Goal: Transaction & Acquisition: Obtain resource

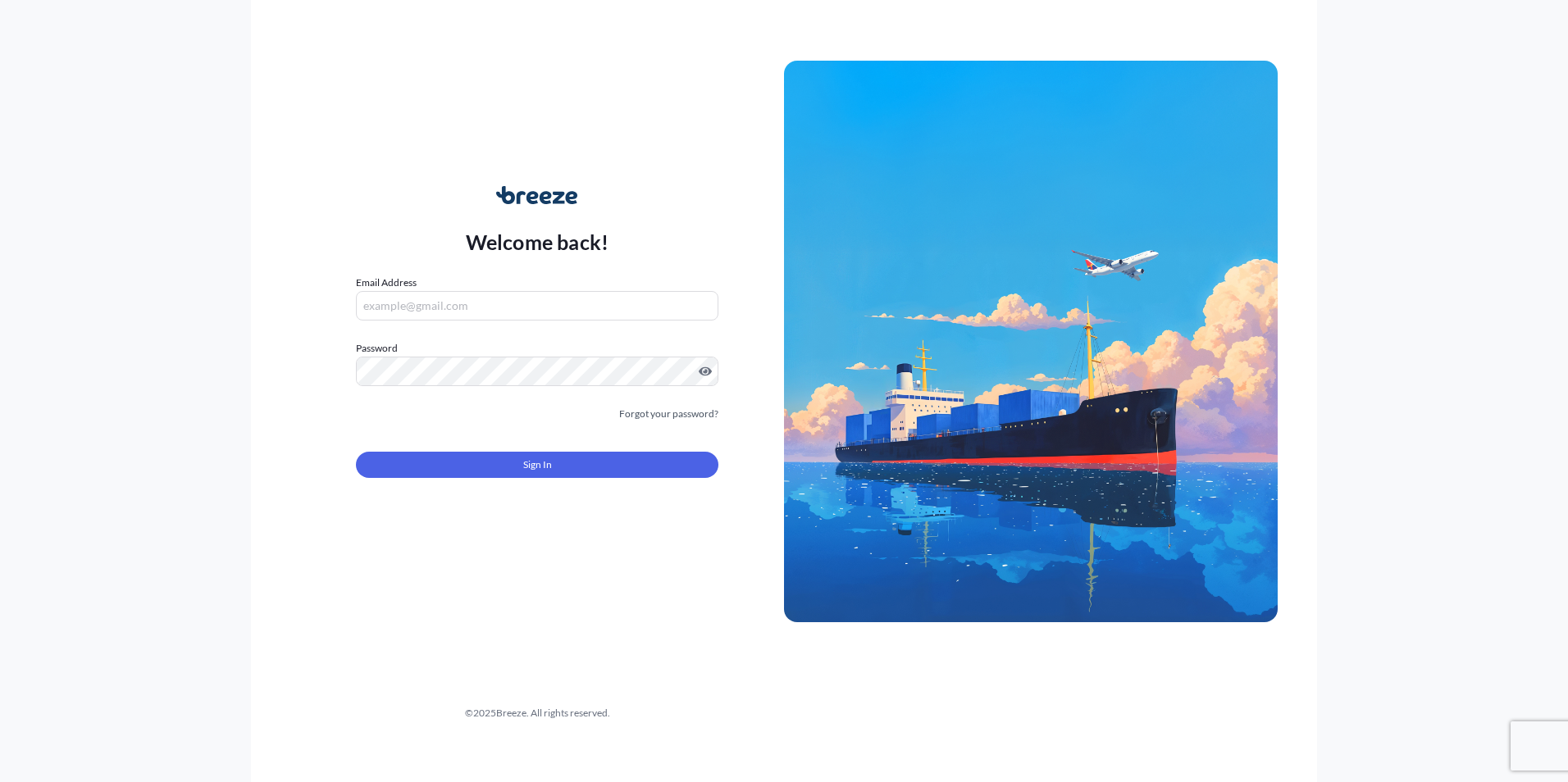
type input "[EMAIL_ADDRESS][DOMAIN_NAME]"
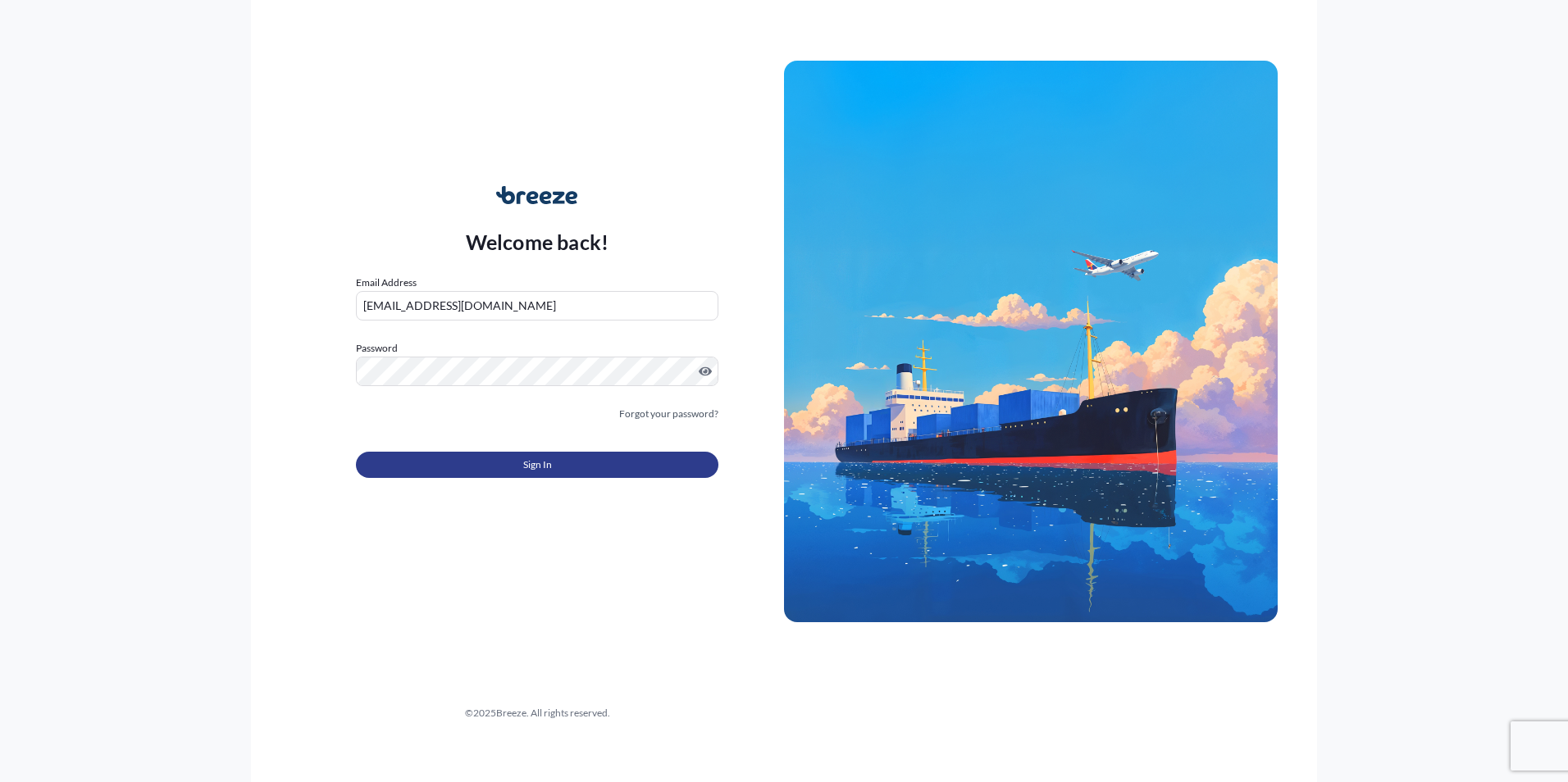
click at [530, 459] on span "Sign In" at bounding box center [538, 465] width 29 height 16
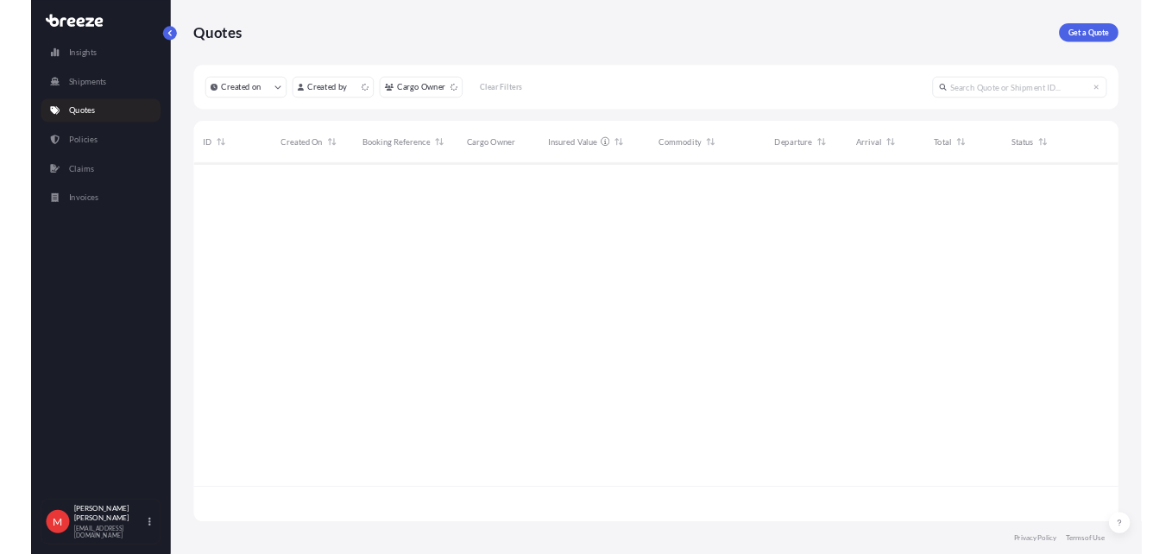
scroll to position [530, 1361]
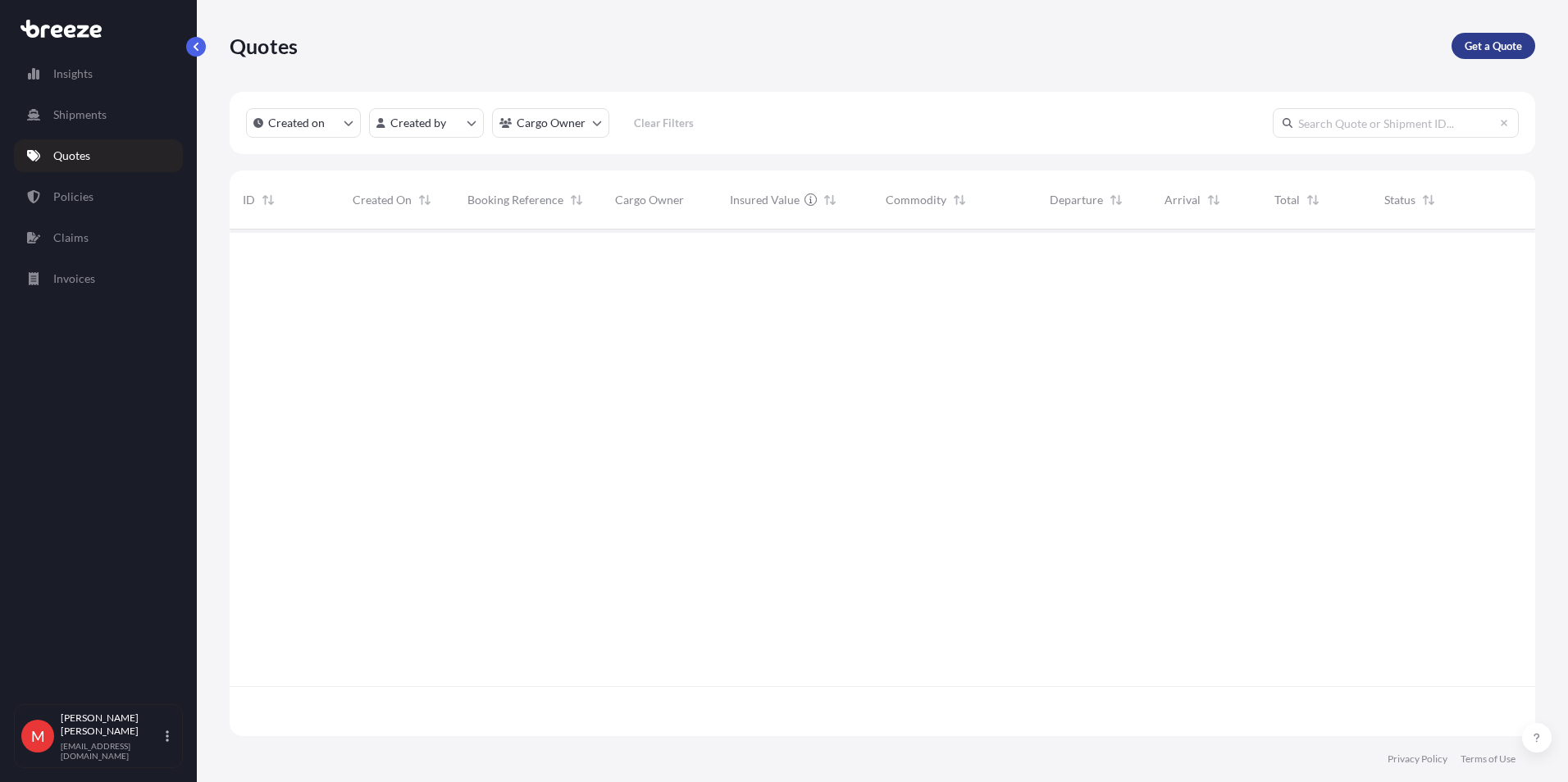
click at [1478, 43] on p "Get a Quote" at bounding box center [1494, 46] width 57 height 16
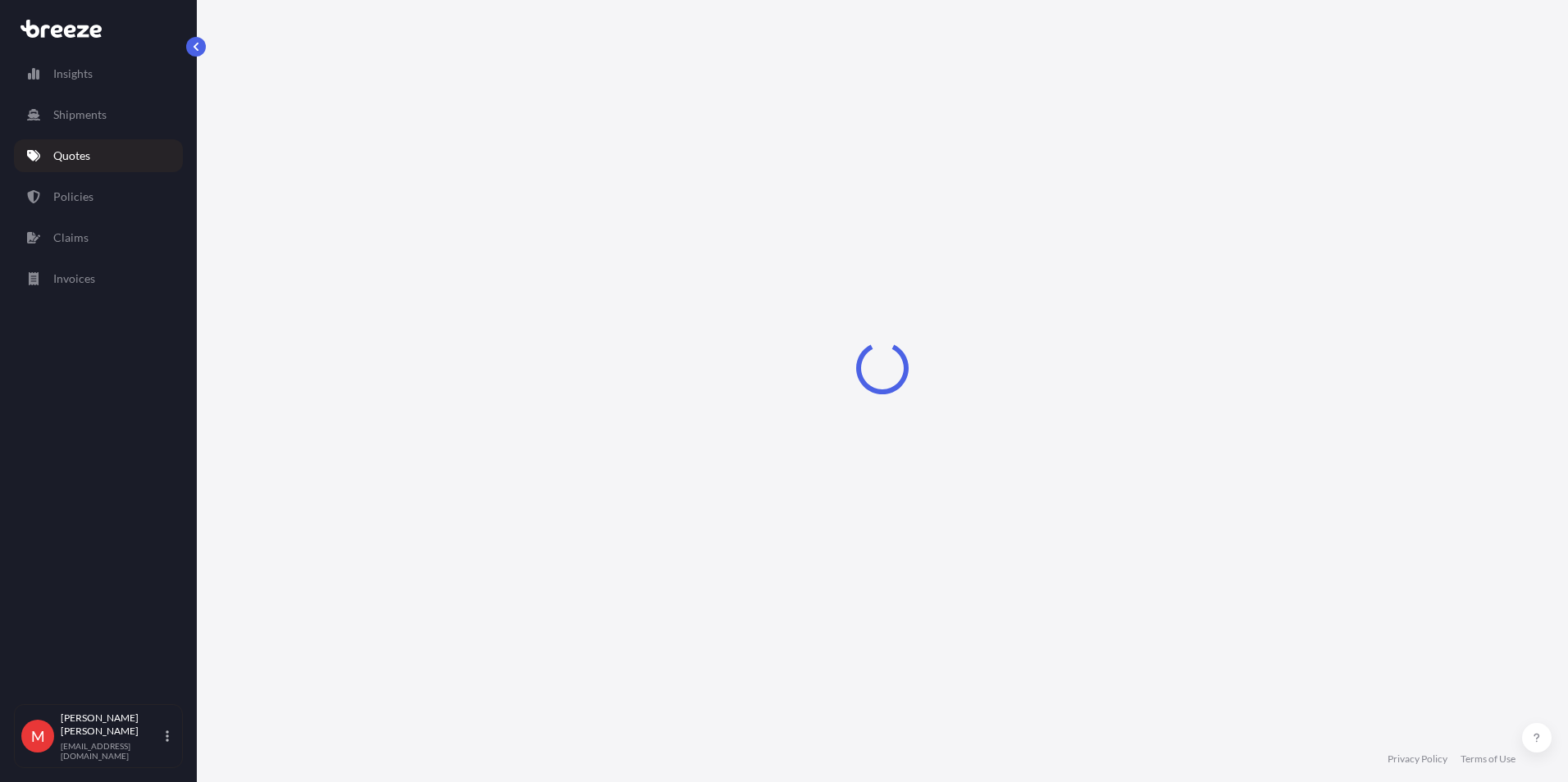
select select "Sea"
select select "1"
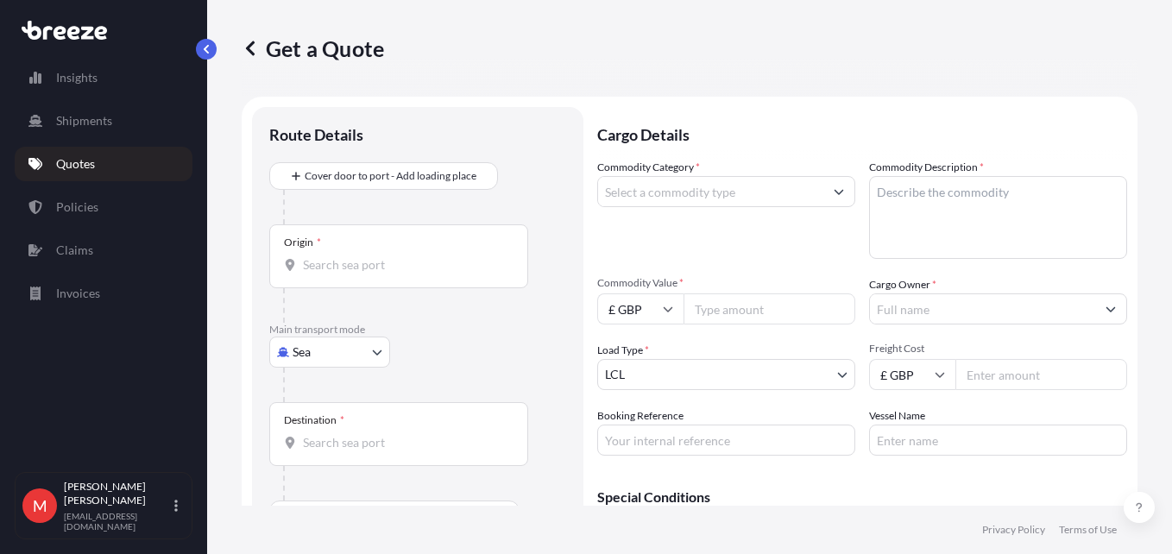
click at [441, 192] on div at bounding box center [424, 207] width 283 height 35
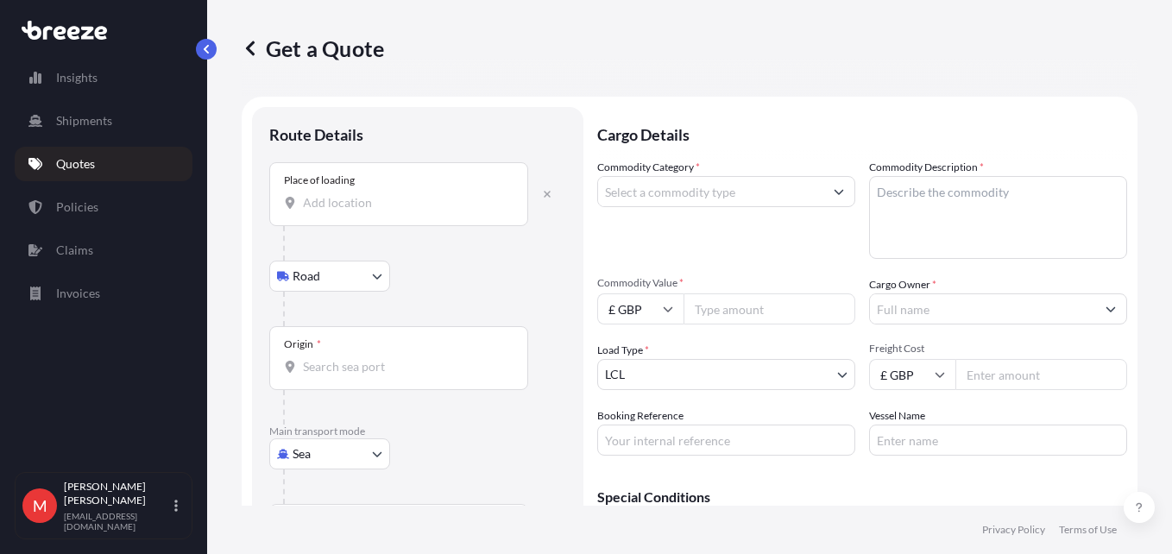
click at [330, 197] on input "Place of loading" at bounding box center [405, 202] width 204 height 17
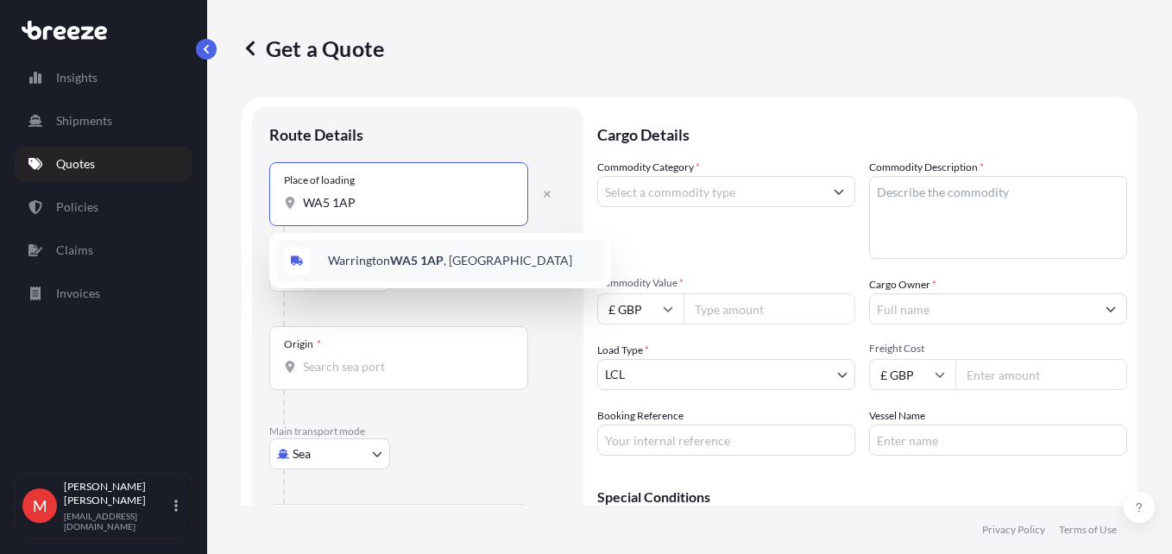
click at [462, 277] on div "[STREET_ADDRESS]" at bounding box center [440, 260] width 328 height 41
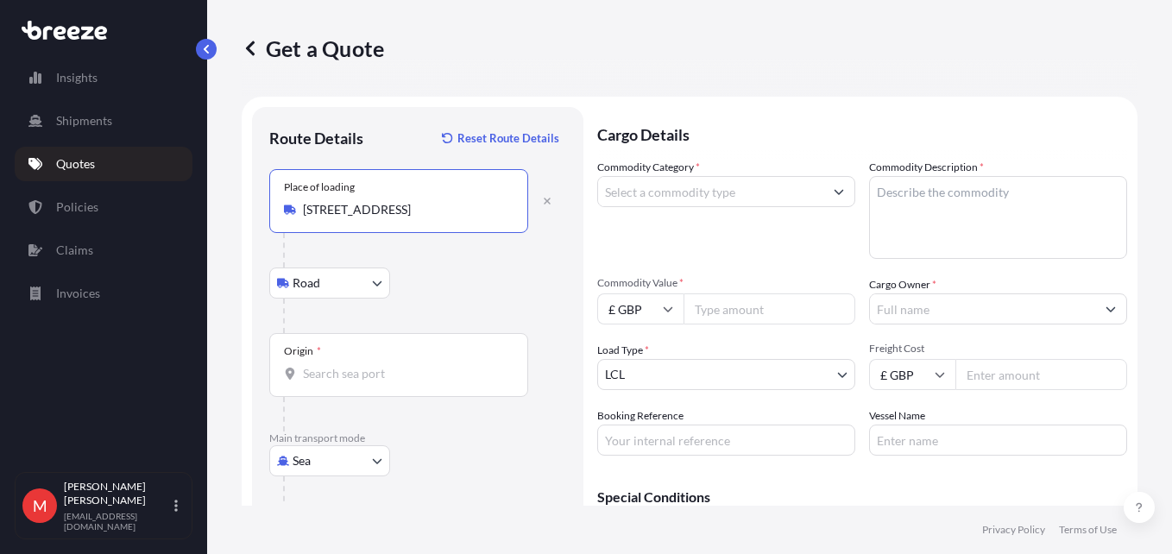
type input "[STREET_ADDRESS]"
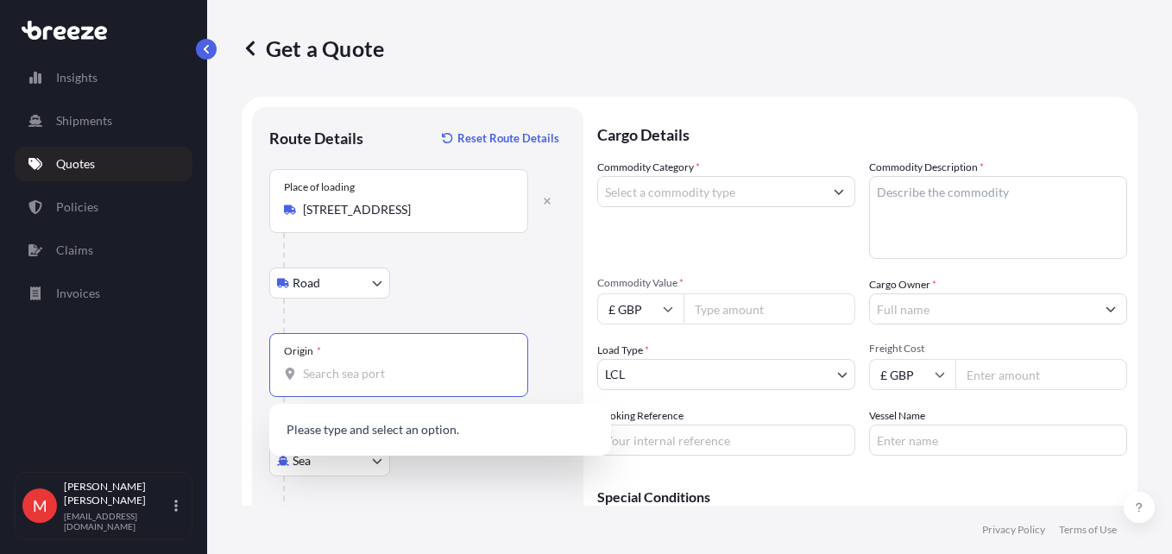
click at [363, 369] on input "Origin *" at bounding box center [405, 373] width 204 height 17
type input "PM"
click at [66, 192] on link "Policies" at bounding box center [104, 207] width 178 height 35
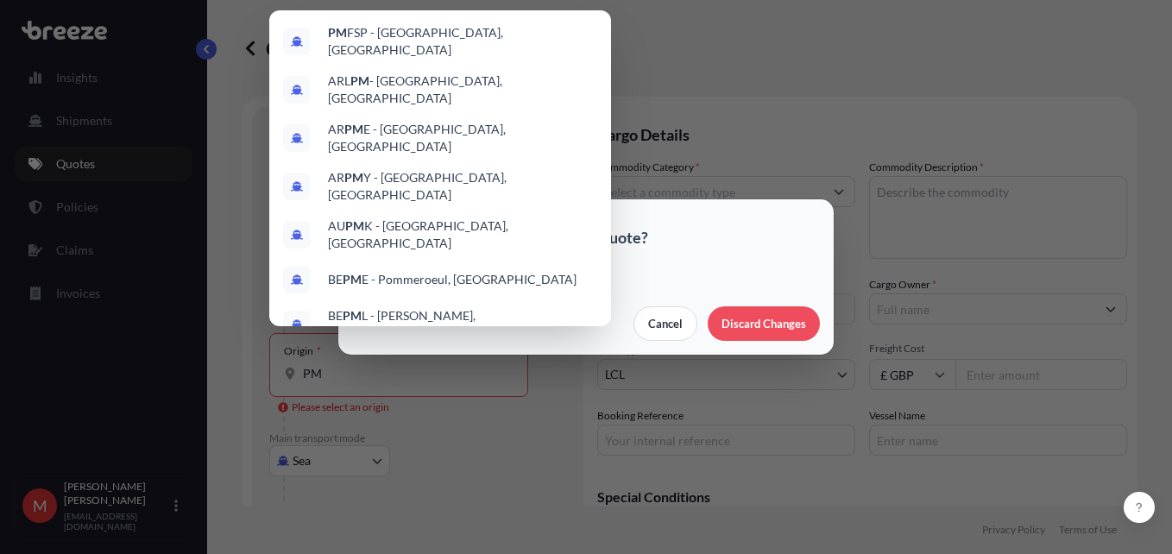
click at [68, 197] on div "Are you sure you want to cancel this quote? Your changes will be lost. Cancel D…" at bounding box center [586, 277] width 1172 height 554
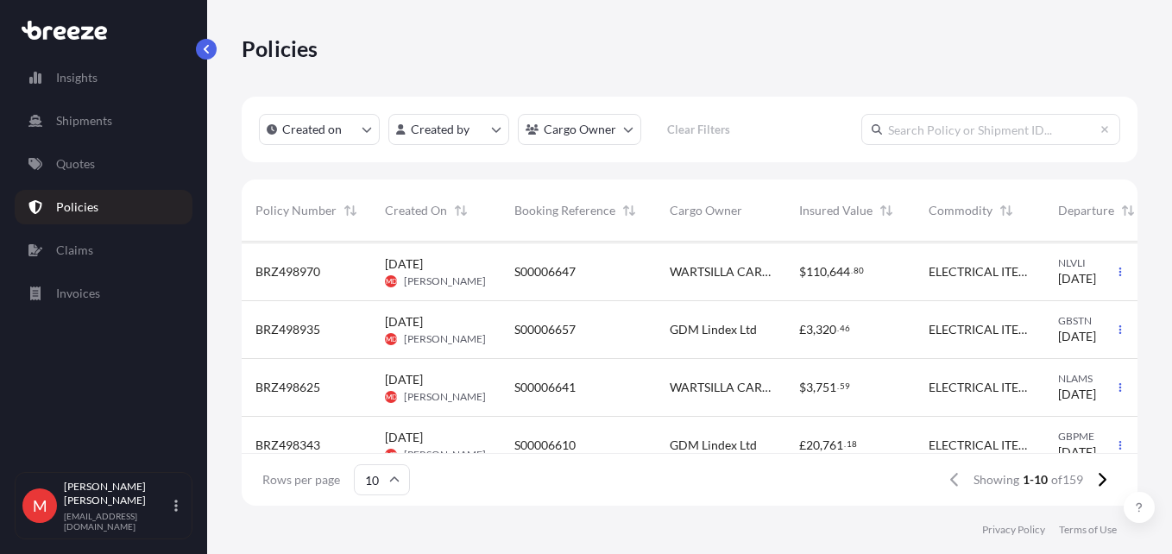
scroll to position [380, 0]
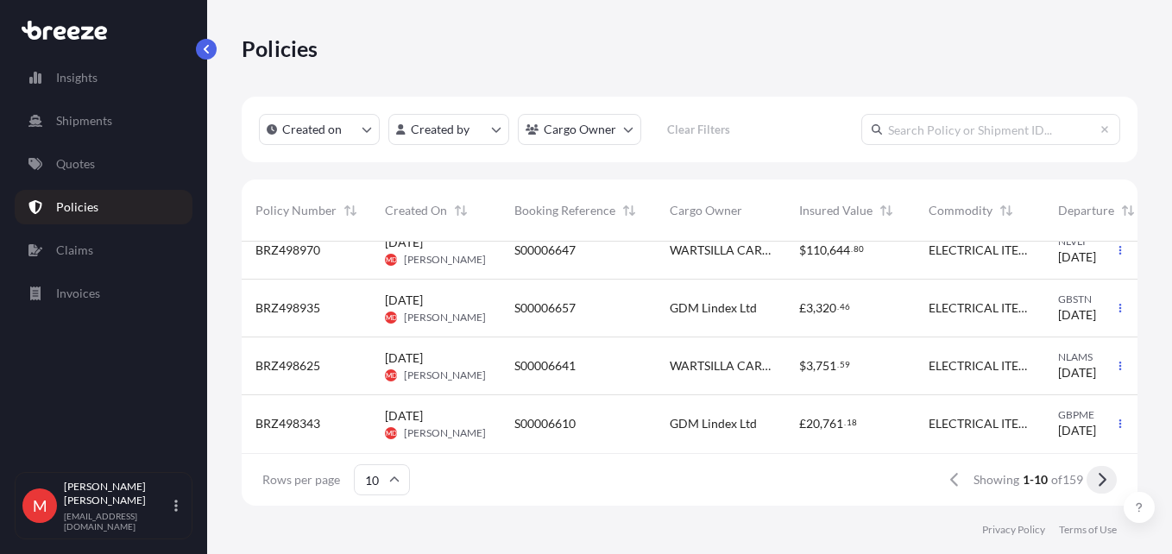
click at [1111, 481] on button at bounding box center [1102, 480] width 30 height 28
click at [1104, 477] on icon at bounding box center [1103, 480] width 8 height 14
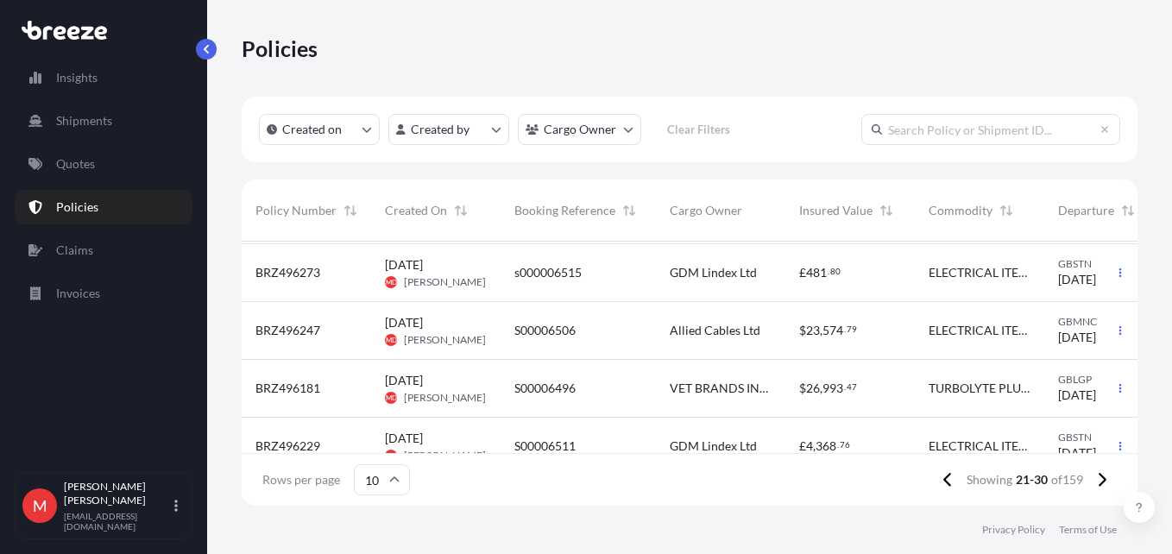
scroll to position [259, 0]
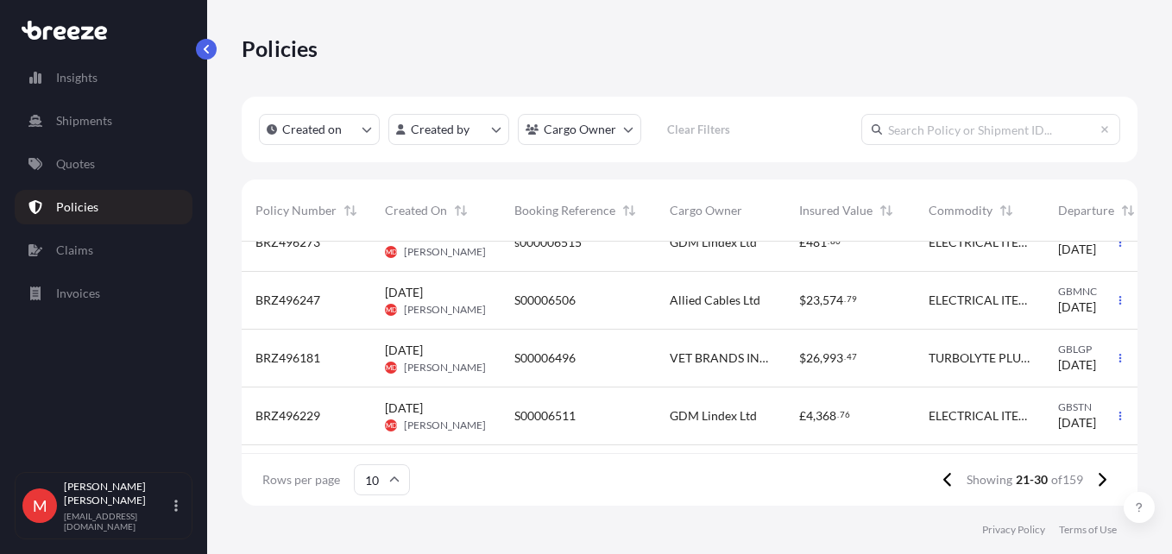
click at [1078, 300] on span "[DATE]" at bounding box center [1077, 307] width 38 height 17
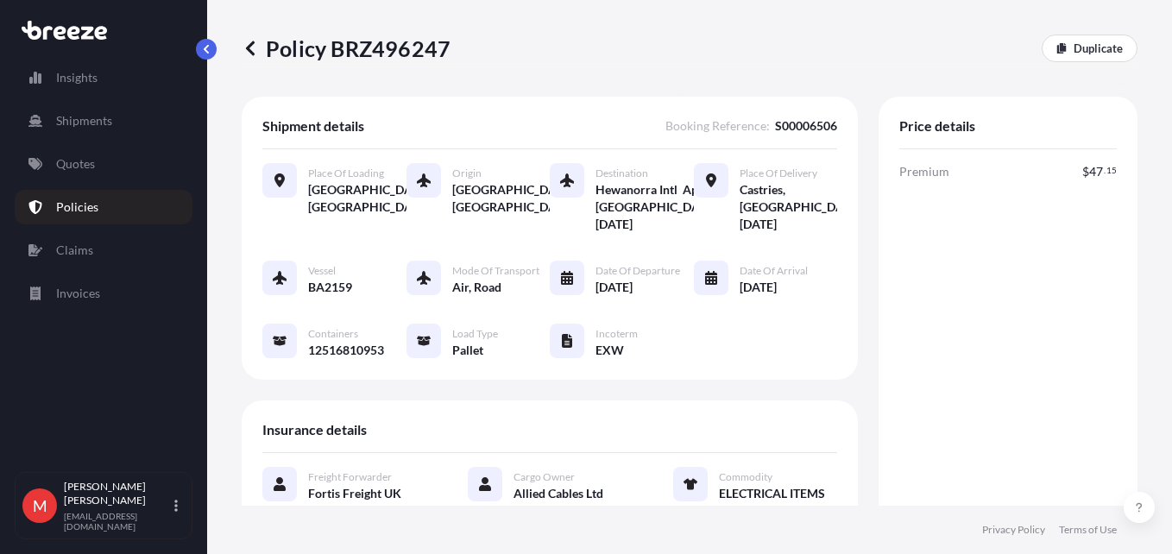
click at [258, 52] on icon at bounding box center [250, 48] width 17 height 17
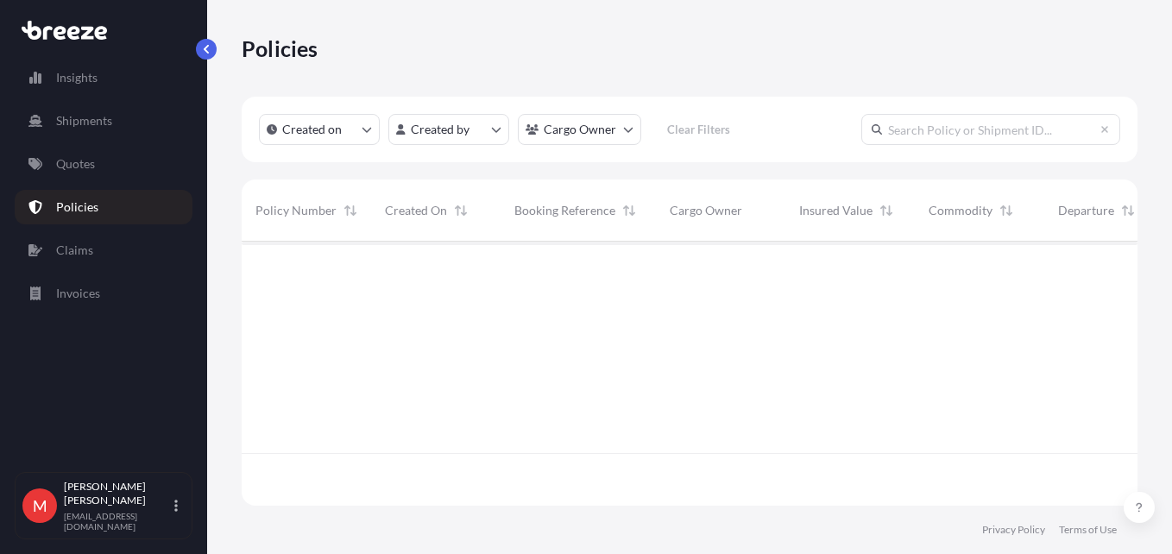
scroll to position [261, 883]
click at [912, 123] on input "text" at bounding box center [990, 129] width 259 height 31
type input "ALLIED"
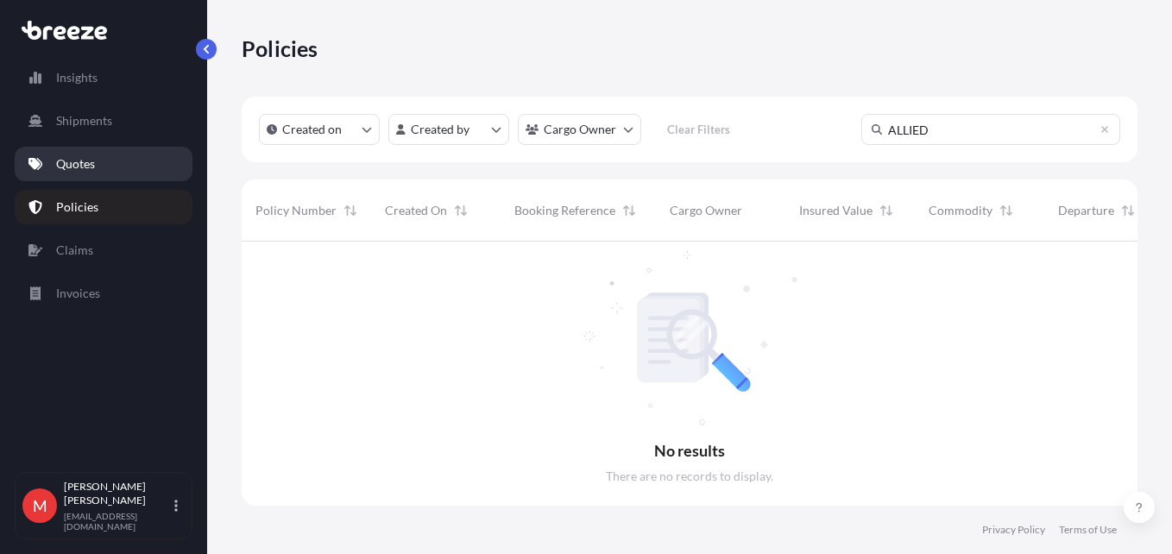
scroll to position [313, 883]
click at [110, 174] on link "Quotes" at bounding box center [104, 164] width 178 height 35
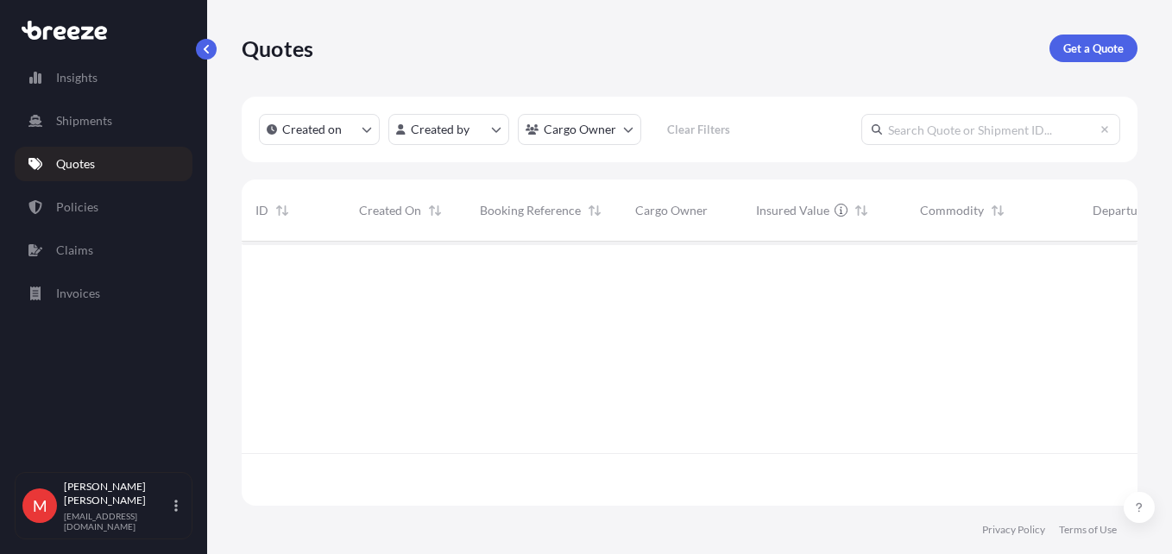
scroll to position [261, 883]
click at [1080, 45] on p "Get a Quote" at bounding box center [1093, 48] width 60 height 17
select select "Road"
select select "Sea"
select select "1"
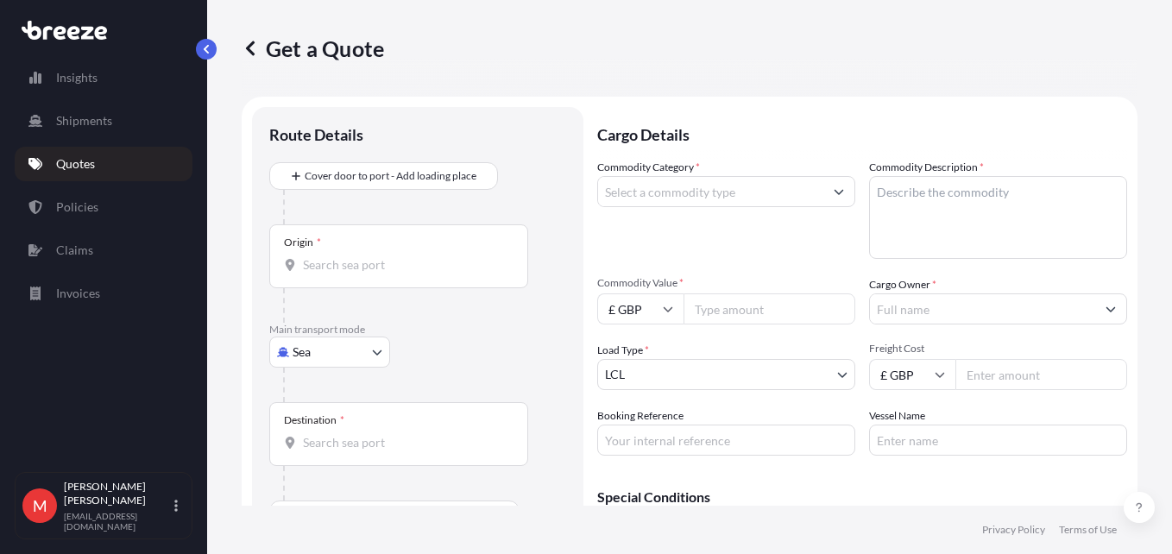
scroll to position [28, 0]
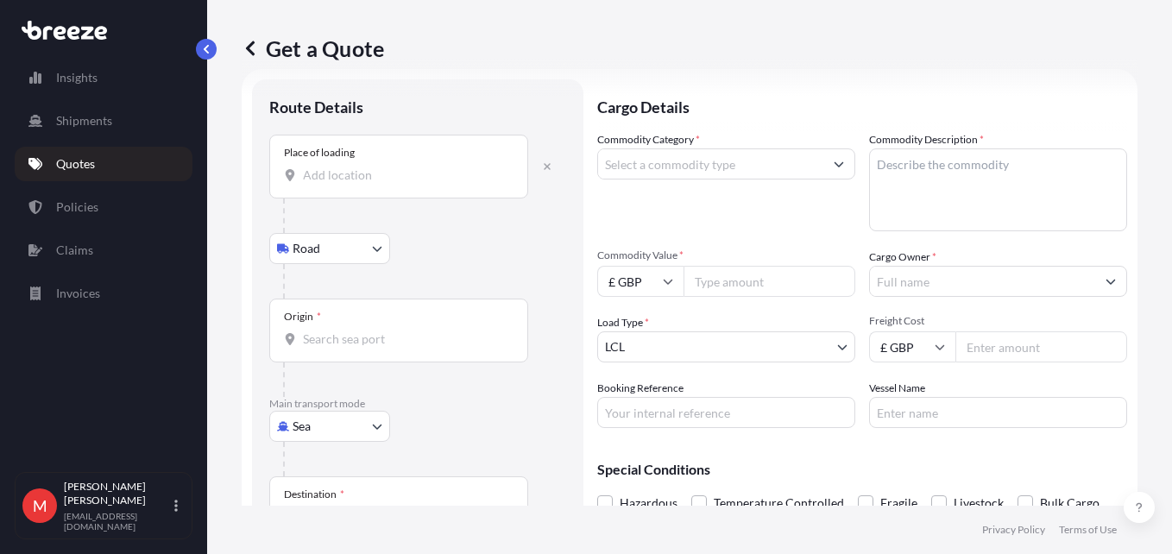
click at [382, 195] on div "Place of loading" at bounding box center [398, 167] width 259 height 64
click at [382, 184] on input "Place of loading" at bounding box center [405, 175] width 204 height 17
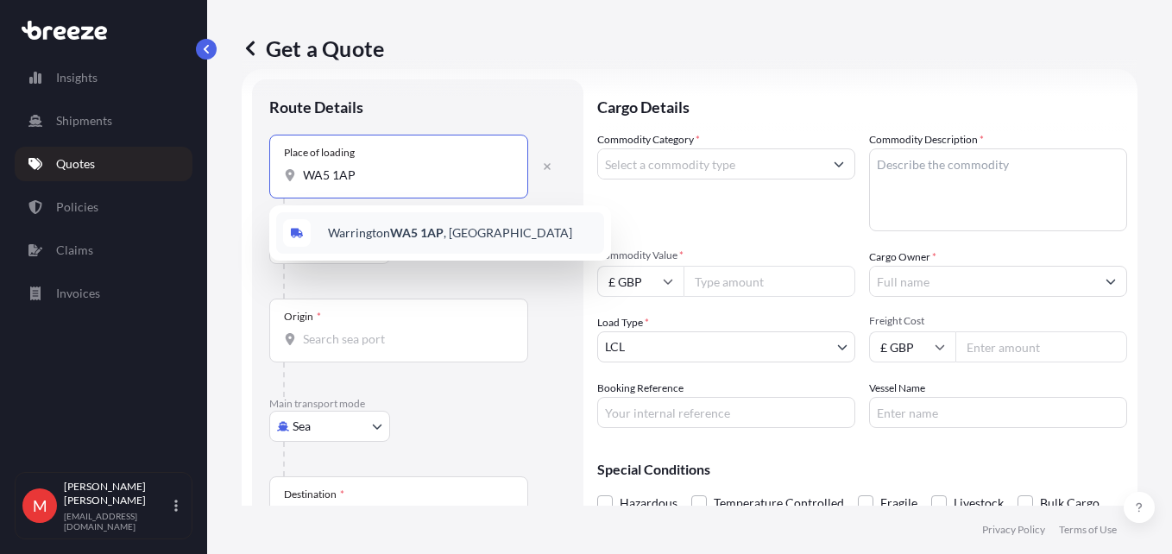
click at [380, 227] on span "[STREET_ADDRESS]" at bounding box center [450, 232] width 244 height 17
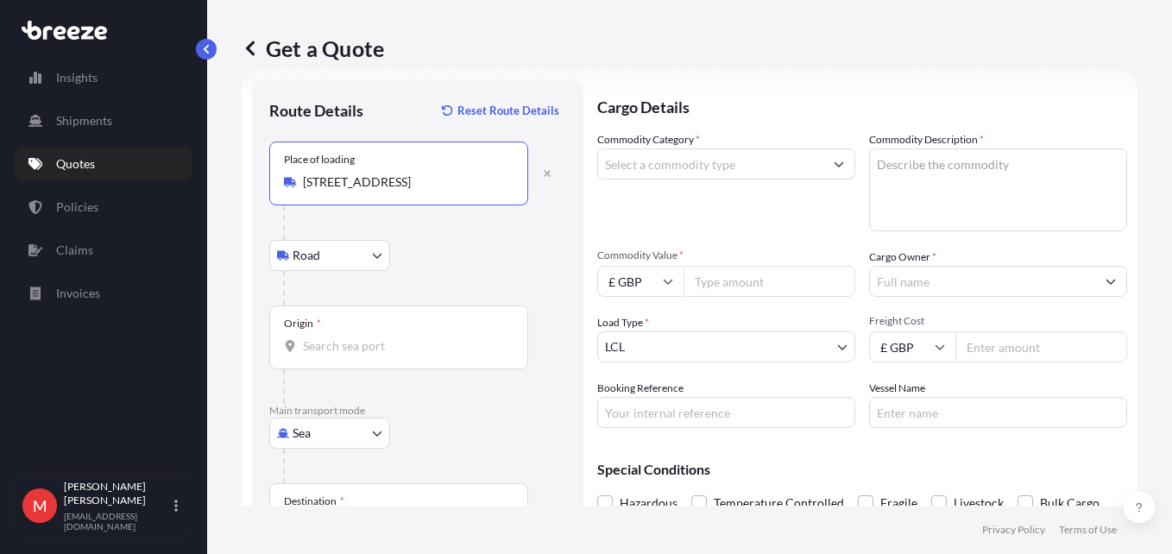
type input "[STREET_ADDRESS]"
click at [347, 330] on div "Origin *" at bounding box center [398, 338] width 259 height 64
click at [347, 337] on input "Origin *" at bounding box center [405, 345] width 204 height 17
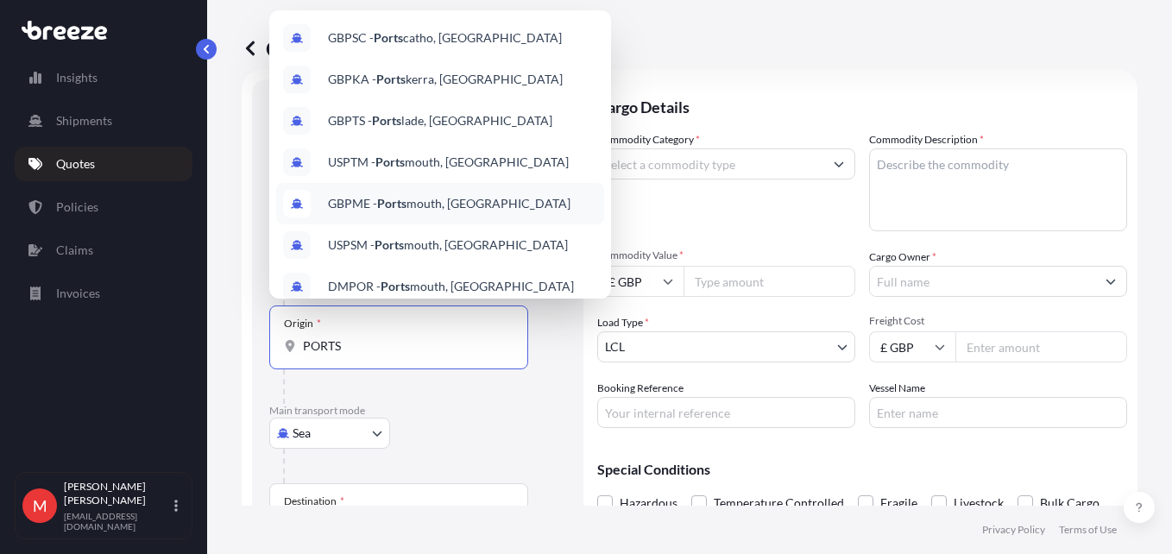
click at [413, 202] on span "GBPME - [GEOGRAPHIC_DATA], [GEOGRAPHIC_DATA]" at bounding box center [449, 203] width 243 height 17
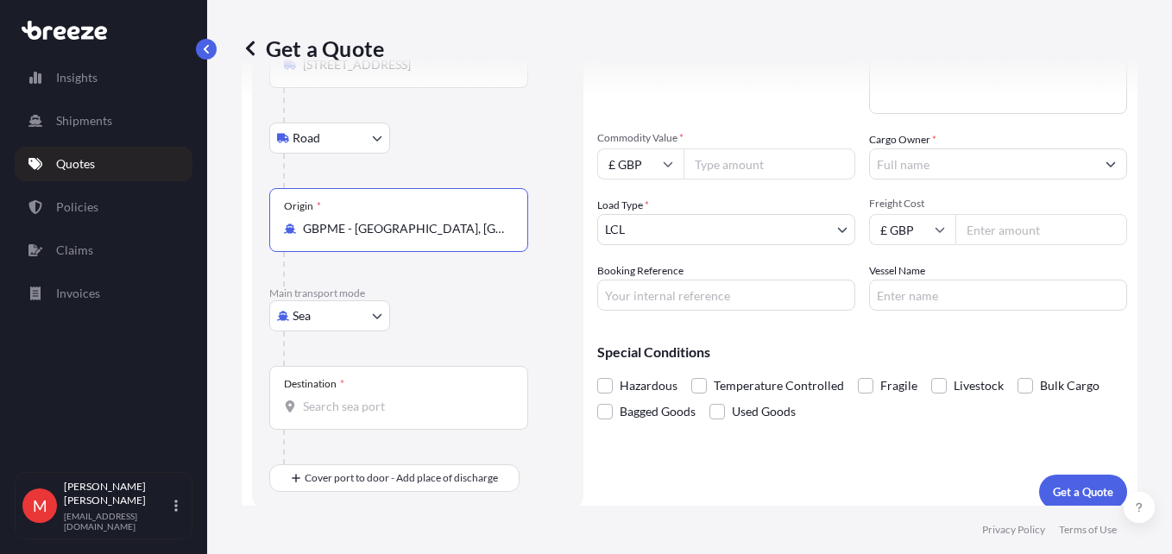
scroll to position [159, 0]
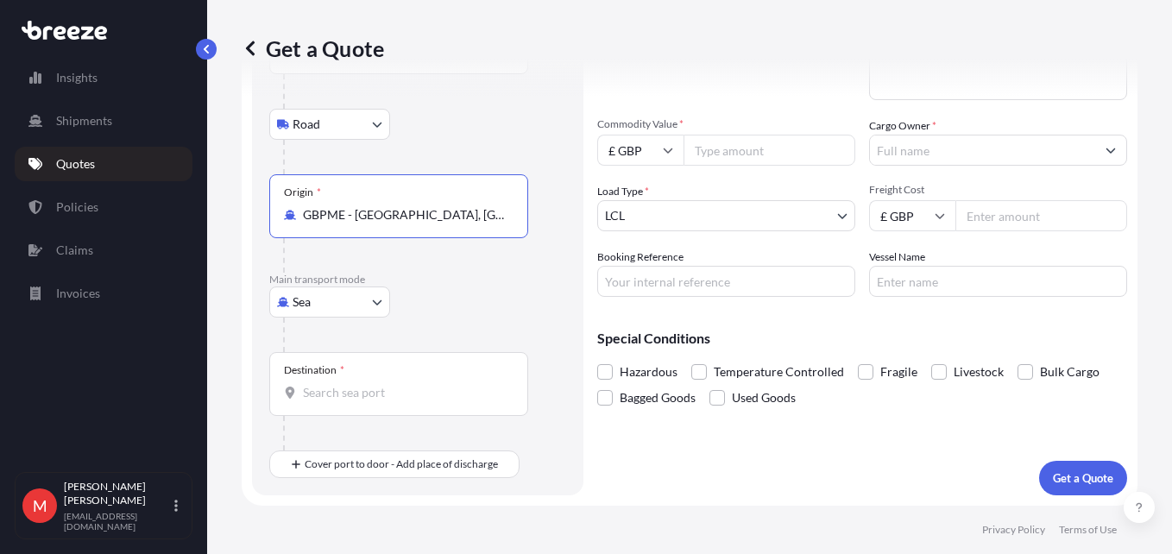
type input "GBPME - [GEOGRAPHIC_DATA], [GEOGRAPHIC_DATA]"
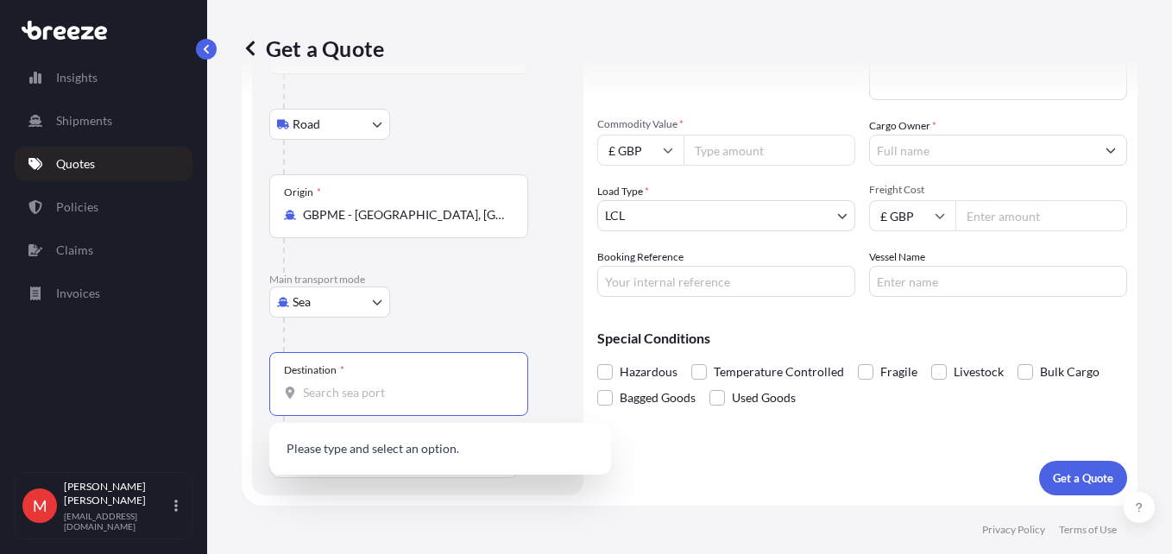
click at [337, 385] on input "Destination *" at bounding box center [405, 392] width 204 height 17
click at [357, 457] on span "LCCAS - Castries , [GEOGRAPHIC_DATA][DATE]" at bounding box center [455, 450] width 254 height 17
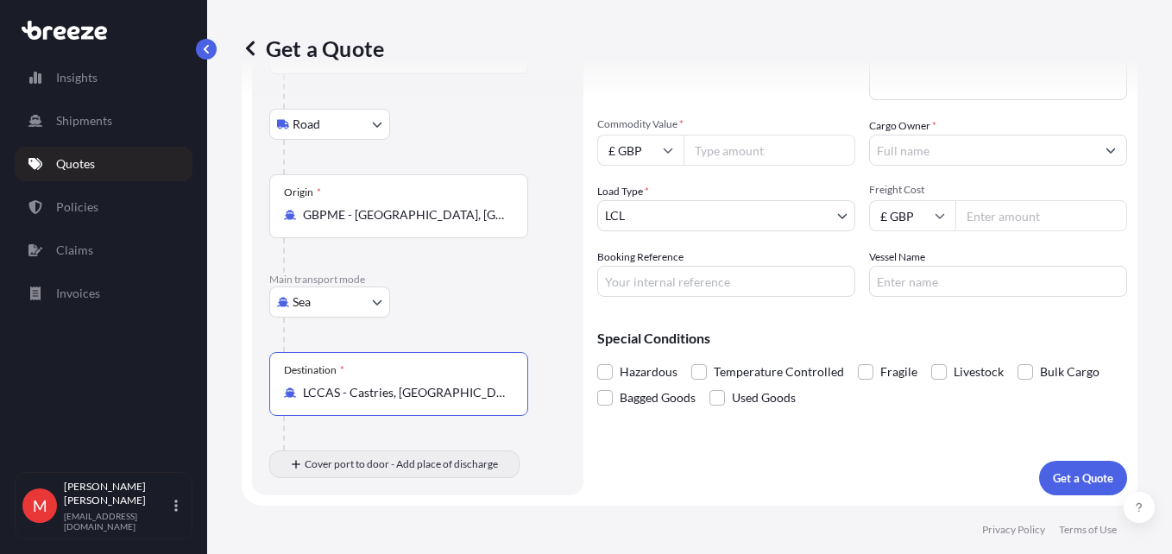
type input "LCCAS - Castries, [GEOGRAPHIC_DATA][DATE]"
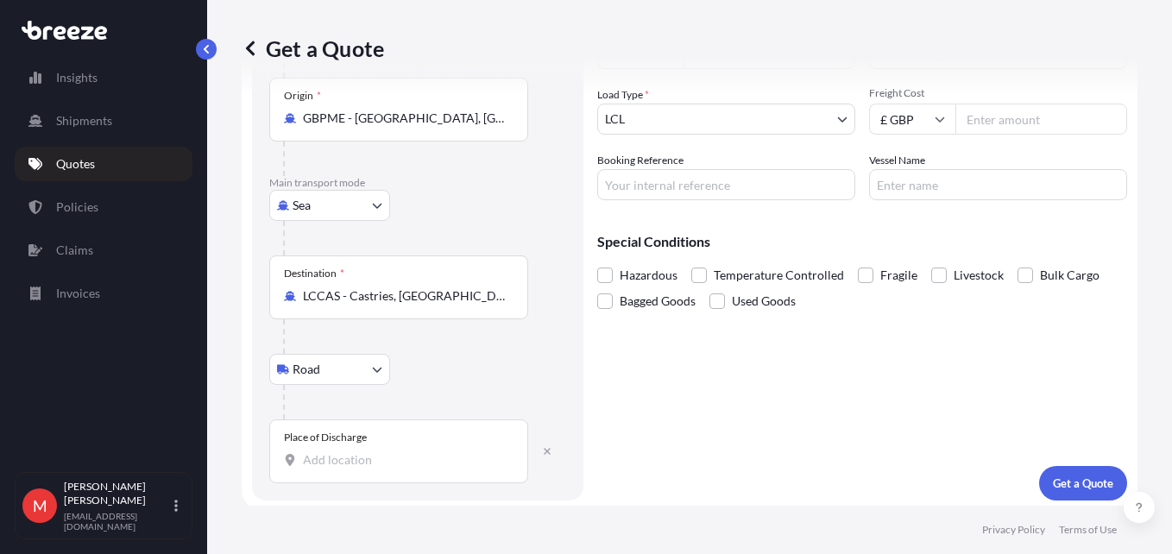
scroll to position [261, 0]
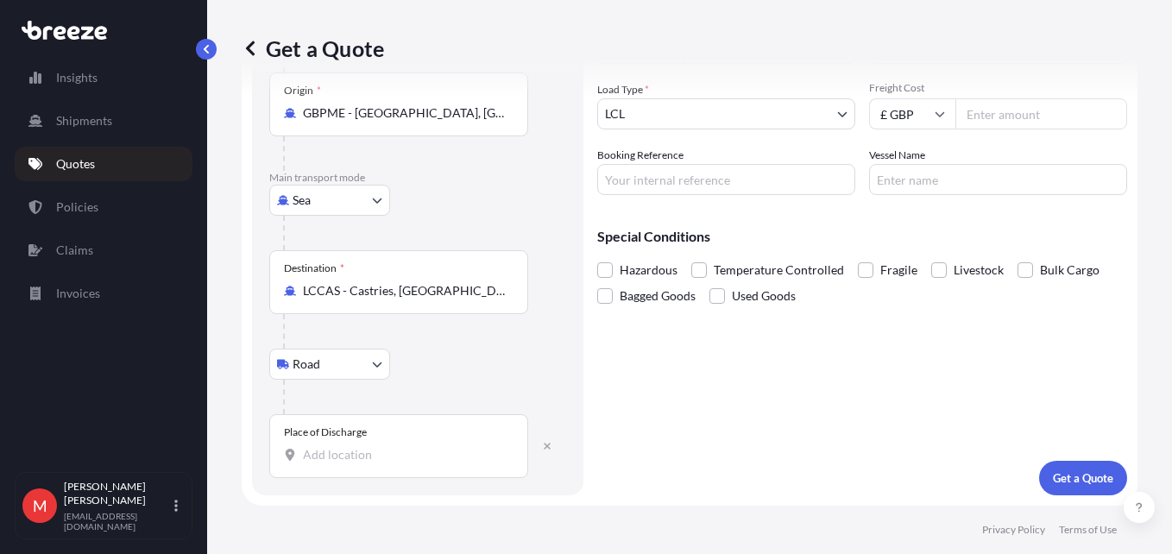
click at [342, 455] on input "Place of Discharge" at bounding box center [405, 454] width 204 height 17
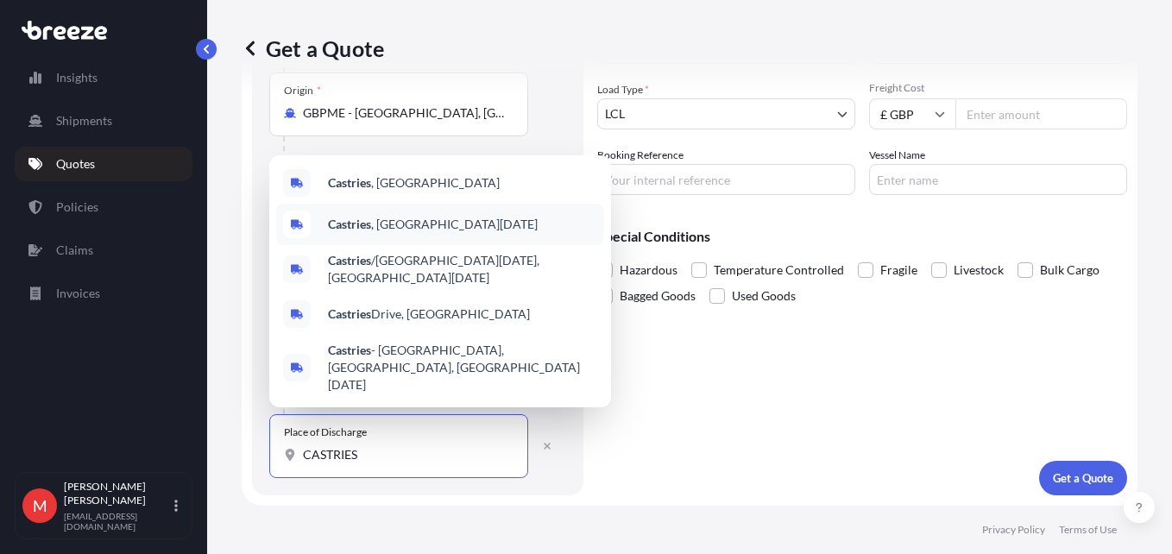
click at [412, 233] on span "Castries , [GEOGRAPHIC_DATA][DATE]" at bounding box center [433, 224] width 210 height 17
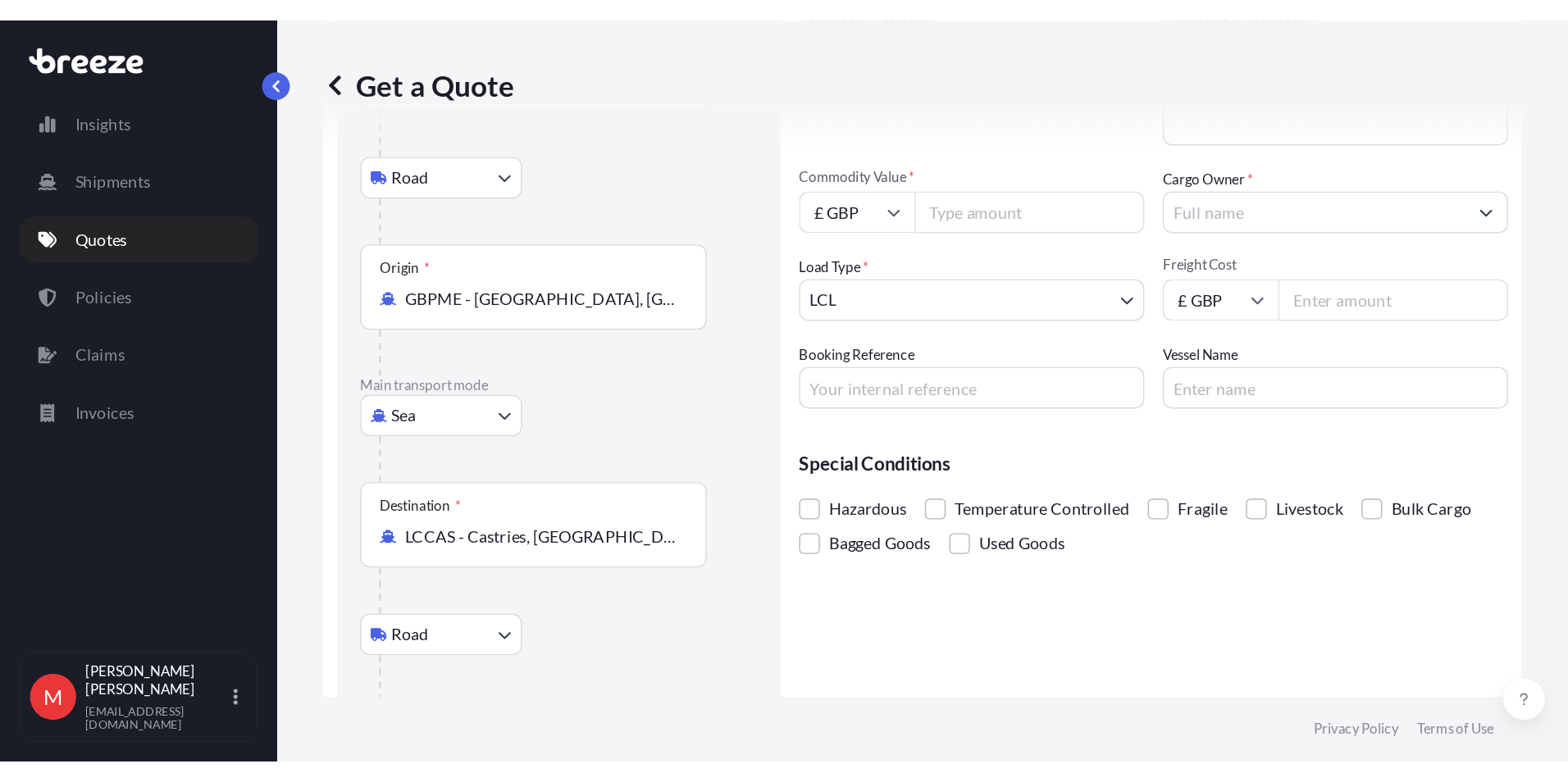
scroll to position [0, 0]
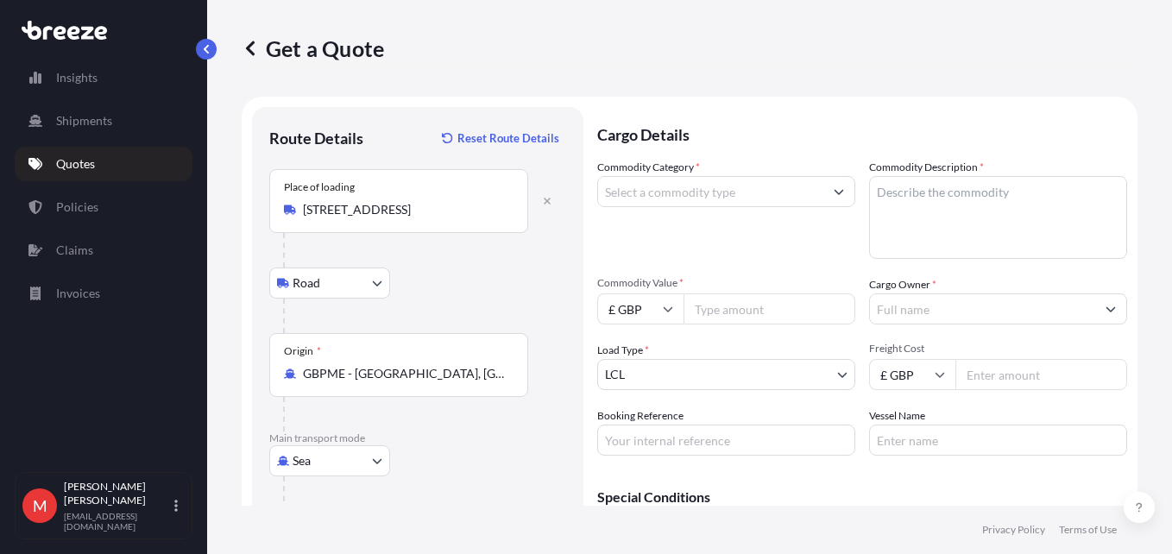
type input "Castries, [GEOGRAPHIC_DATA][DATE]"
click at [679, 201] on input "Commodity Category *" at bounding box center [710, 191] width 225 height 31
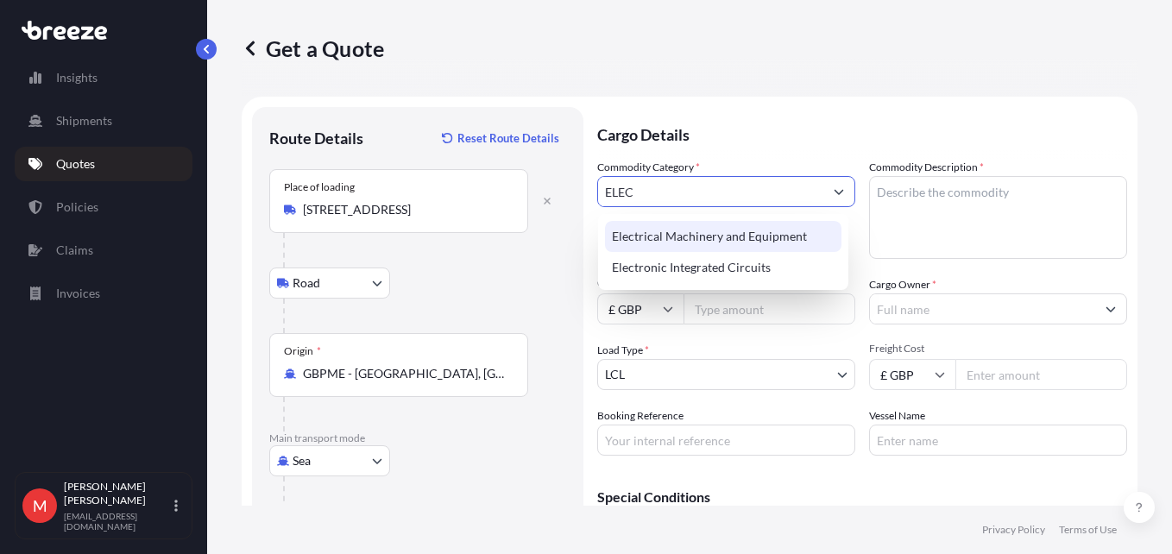
click at [772, 228] on div "Electrical Machinery and Equipment" at bounding box center [723, 236] width 237 height 31
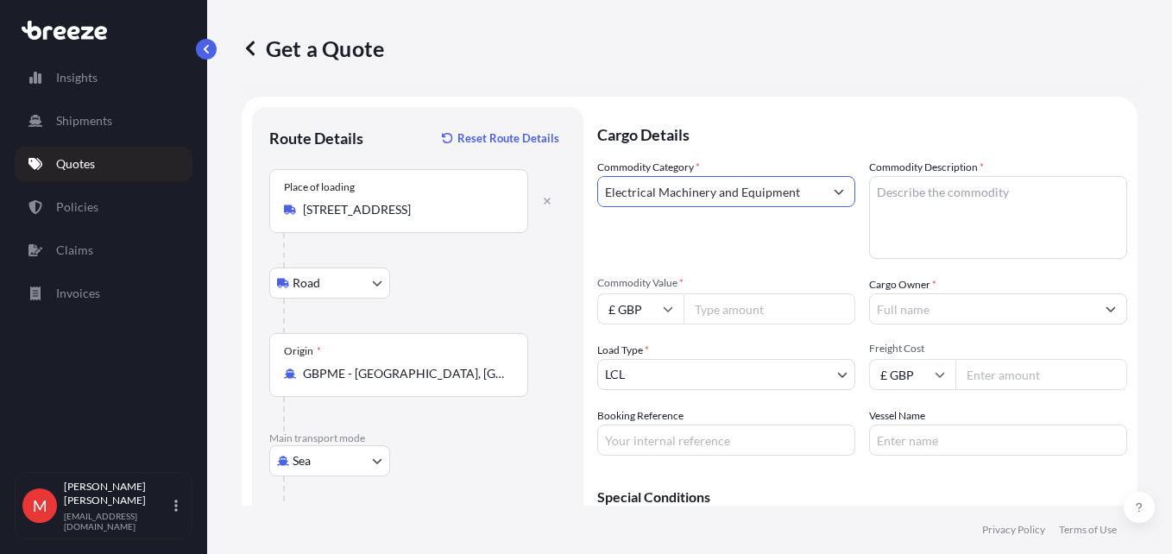
type input "Electrical Machinery and Equipment"
click at [1013, 209] on textarea "Commodity Description *" at bounding box center [998, 217] width 258 height 83
click at [944, 207] on textarea "Commodity Description *" at bounding box center [998, 217] width 258 height 83
type textarea "OVERHEAD POWERLINES"
click at [877, 310] on input "Cargo Owner *" at bounding box center [982, 308] width 225 height 31
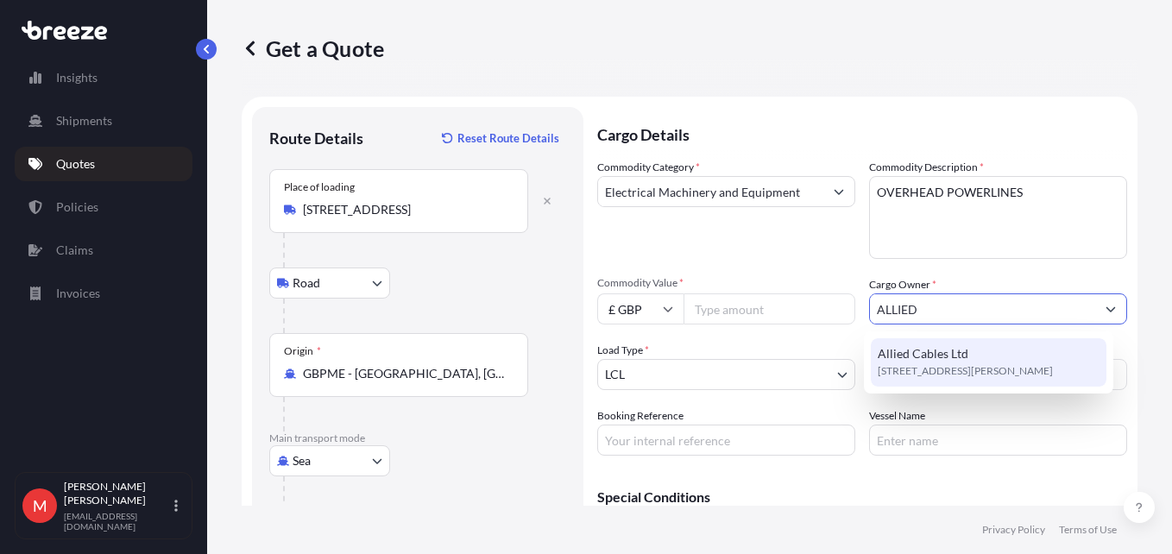
click at [913, 349] on span "Allied Cables Ltd" at bounding box center [923, 353] width 91 height 17
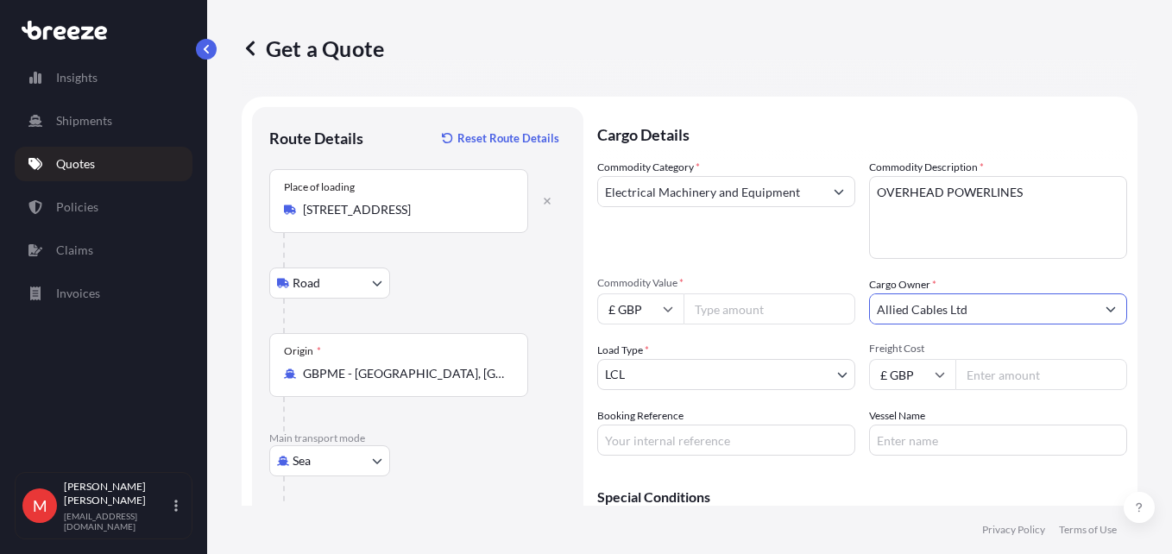
type input "Allied Cables Ltd"
click at [749, 310] on input "Commodity Value *" at bounding box center [770, 308] width 172 height 31
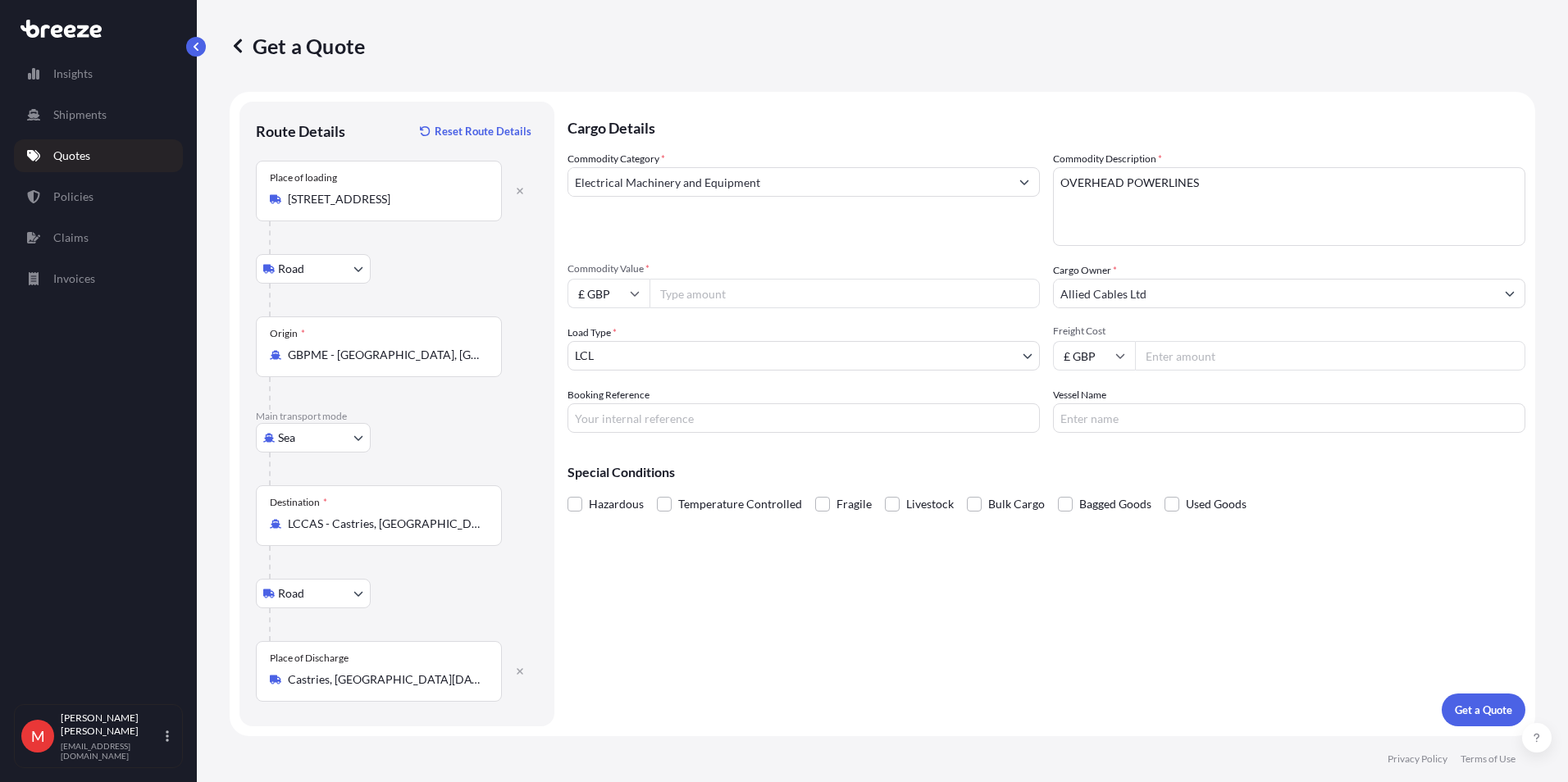
click at [610, 296] on input "£ GBP" at bounding box center [608, 293] width 82 height 29
click at [615, 403] on div "$ USD" at bounding box center [608, 408] width 69 height 31
type input "$ USD"
click at [686, 290] on input "Commodity Value *" at bounding box center [845, 293] width 391 height 29
type input "57230.35"
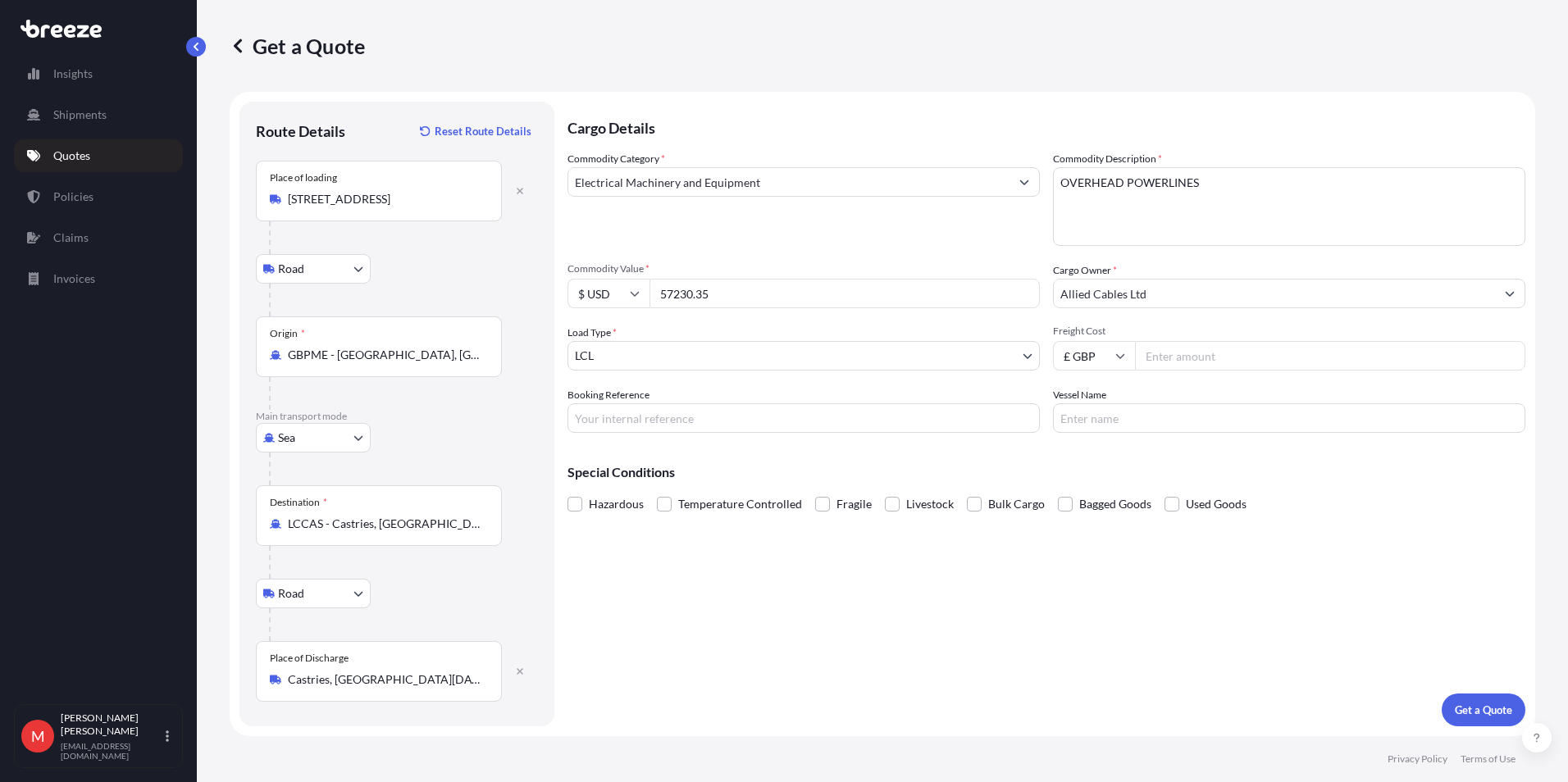
click at [729, 351] on body "Insights Shipments Quotes Policies Claims Invoices M [PERSON_NAME] [PERSON_NAME…" at bounding box center [784, 391] width 1568 height 782
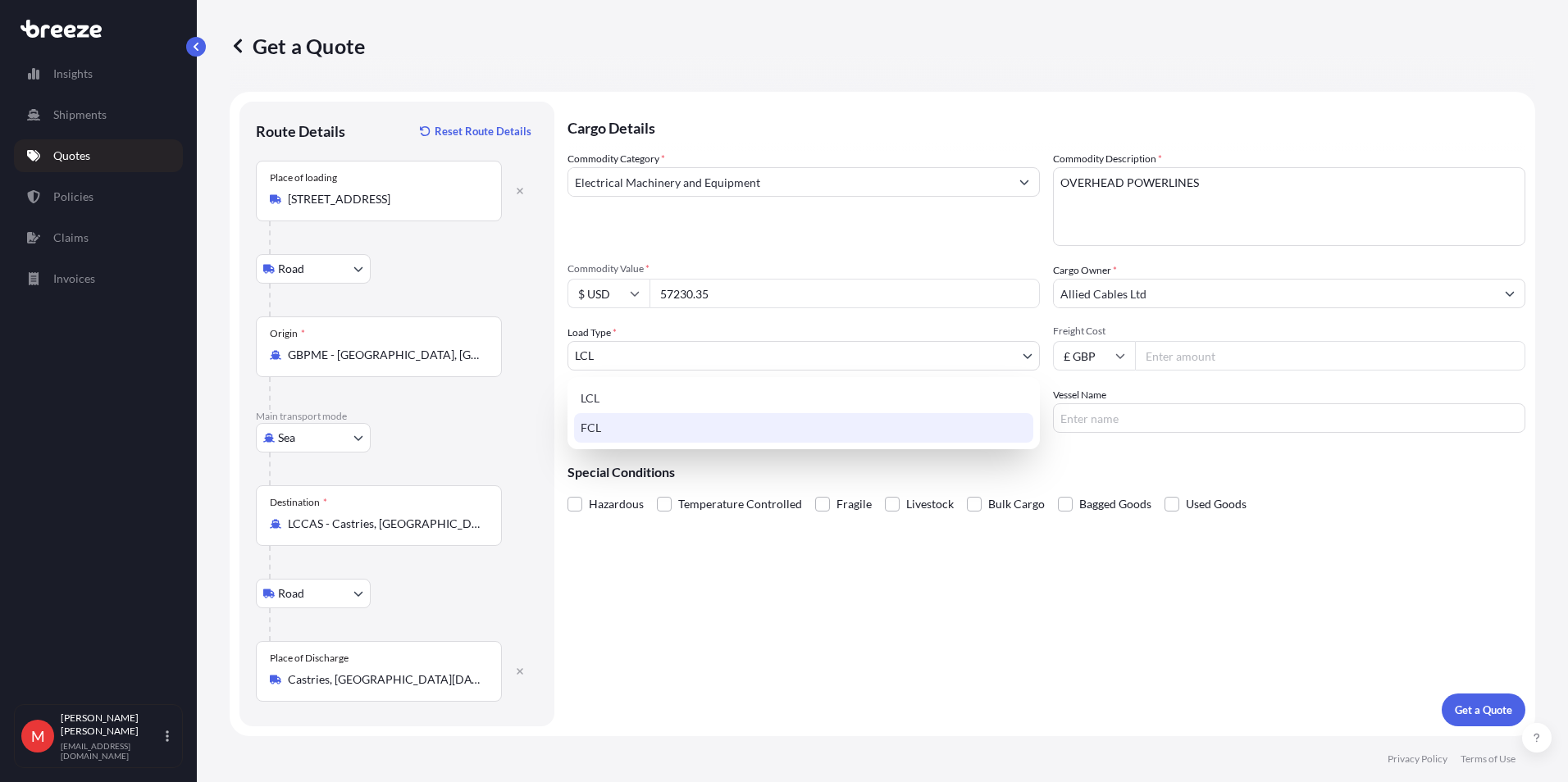
click at [690, 423] on div "FCL" at bounding box center [803, 428] width 459 height 29
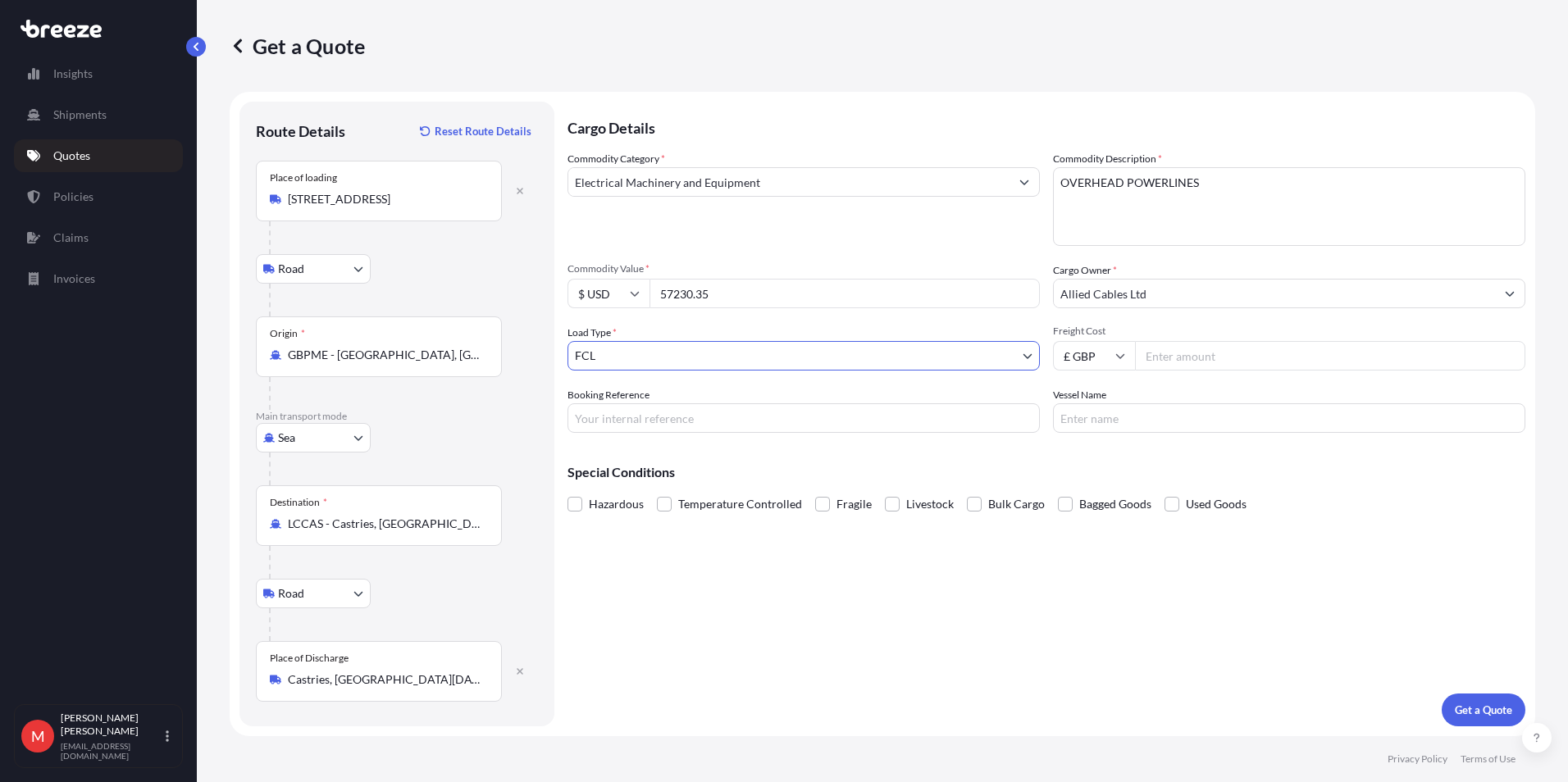
click at [1239, 361] on input "Freight Cost" at bounding box center [1330, 355] width 391 height 29
type input "7845"
type input "S00006679"
paste input "BALTIC KLIPPER"
type input "BALTIC KLIPPER"
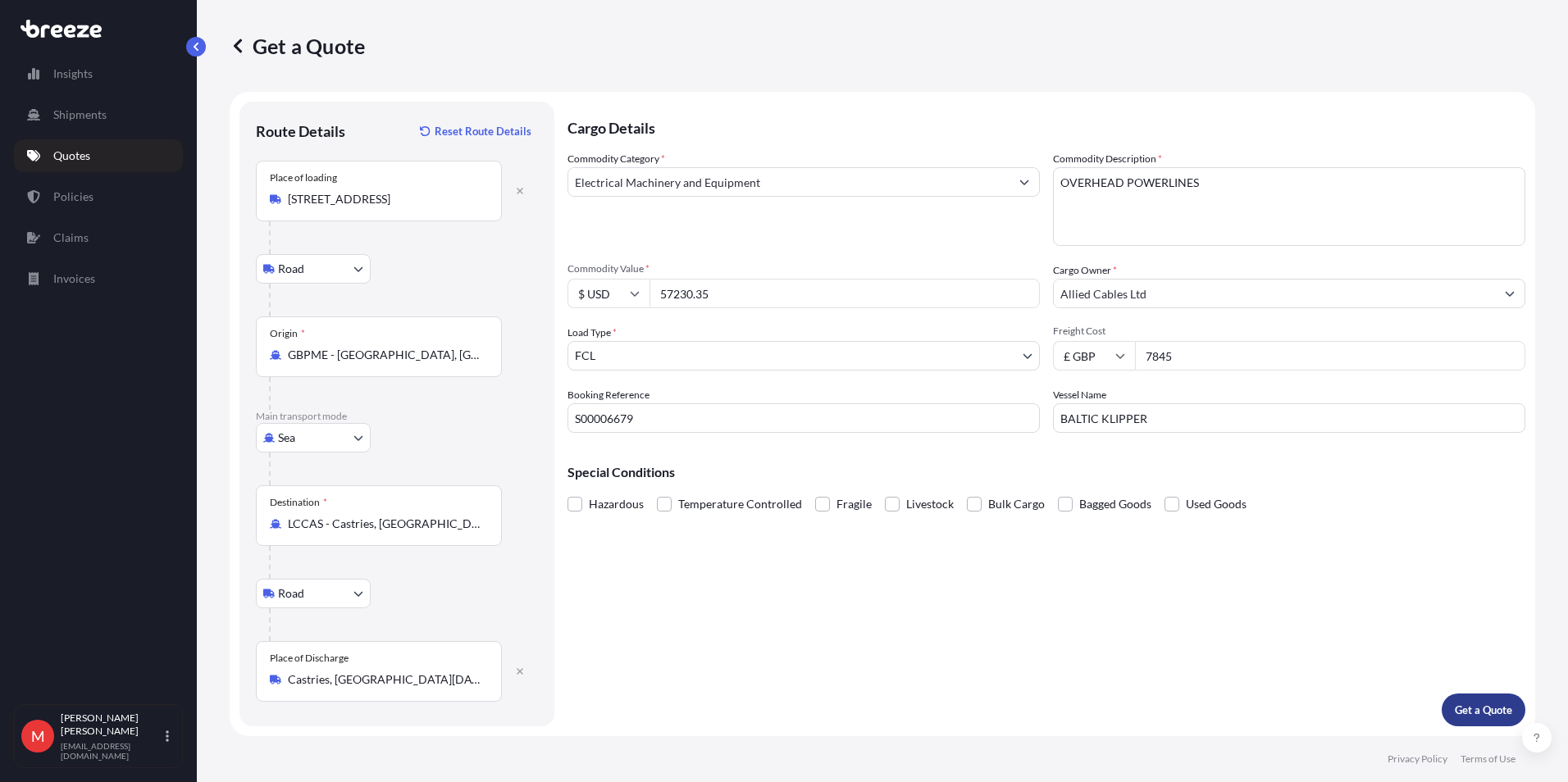
click at [1464, 710] on p "Get a Quote" at bounding box center [1483, 710] width 57 height 16
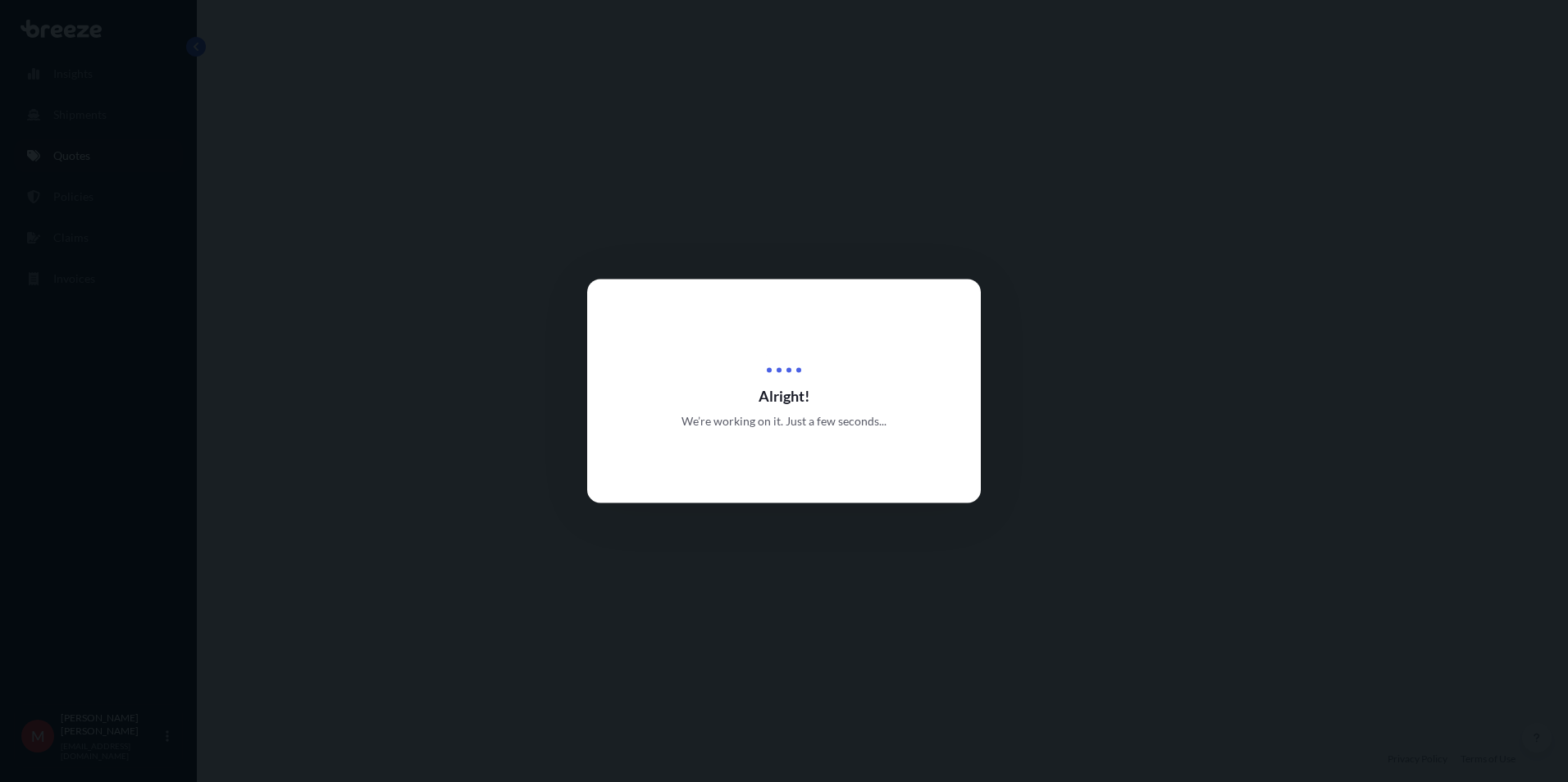
select select "Road"
select select "Sea"
select select "Road"
select select "2"
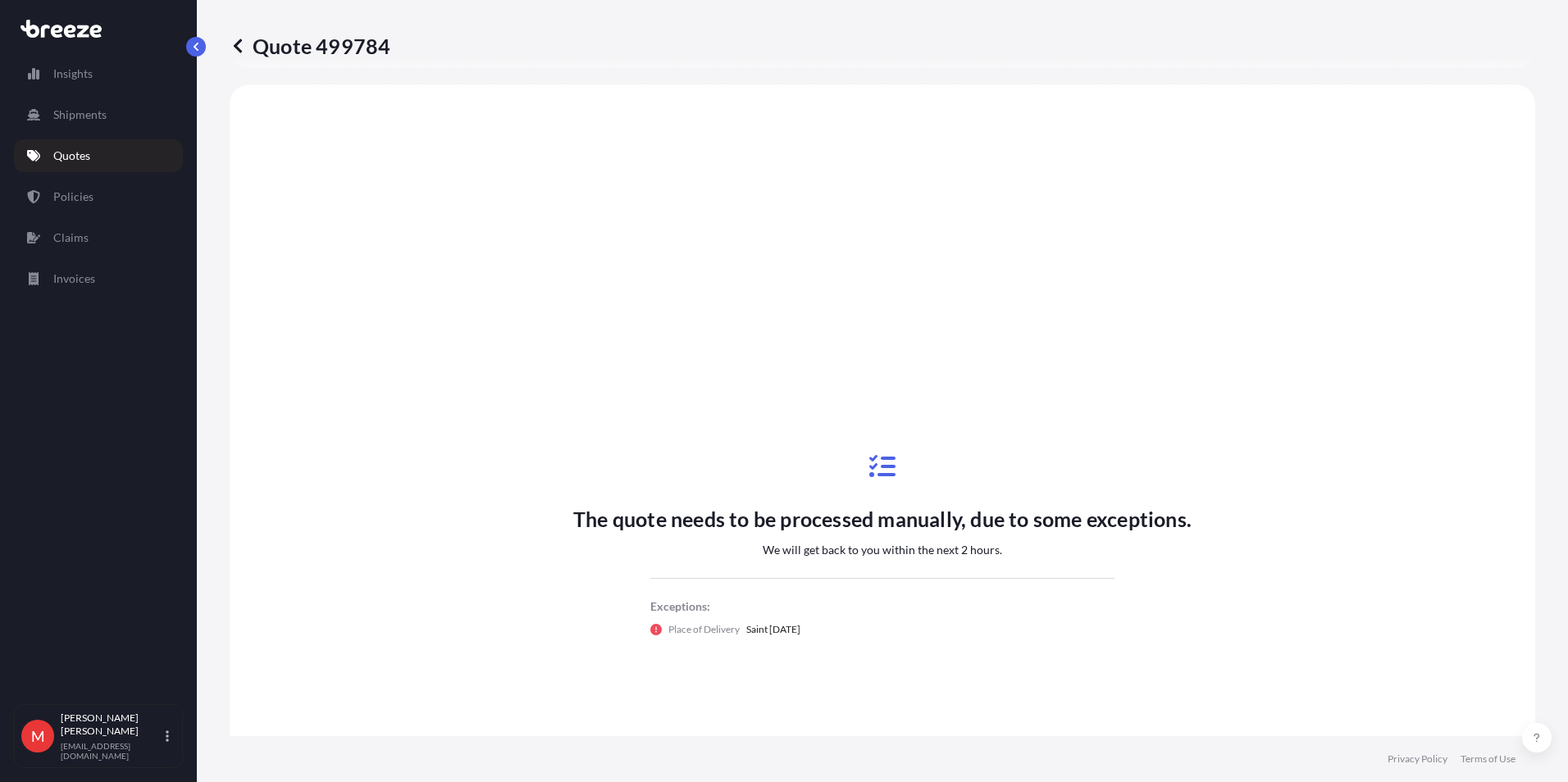
scroll to position [657, 0]
